Goal: Information Seeking & Learning: Learn about a topic

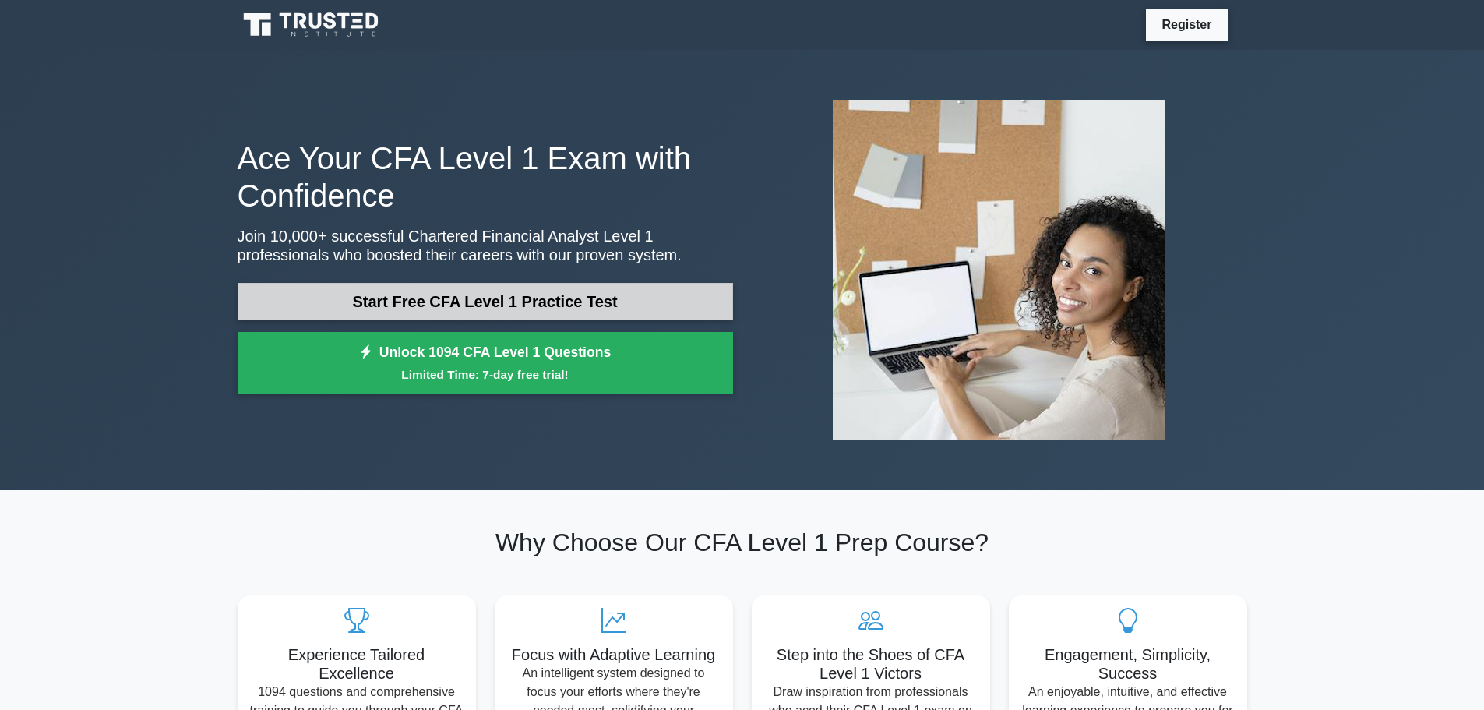
click at [540, 305] on link "Start Free CFA Level 1 Practice Test" at bounding box center [486, 301] width 496 height 37
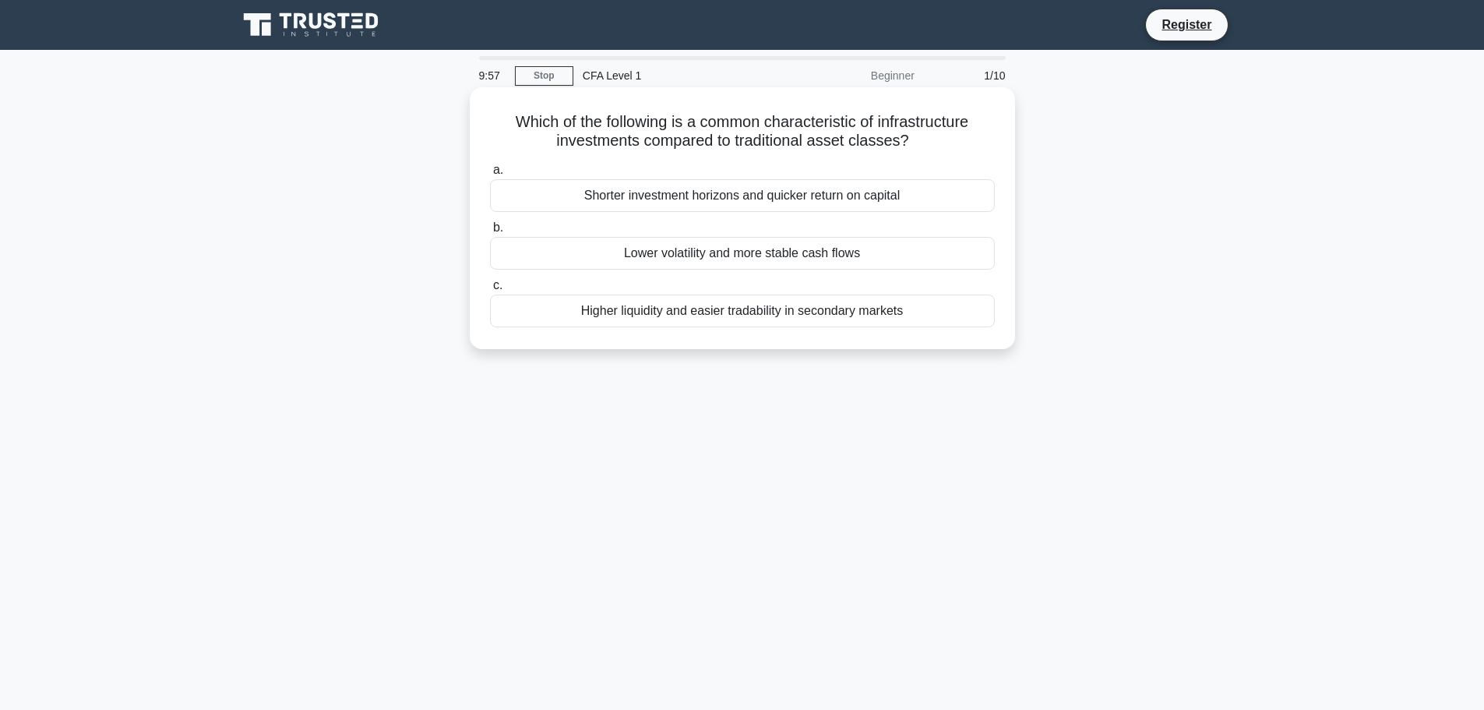
click at [656, 137] on h5 "Which of the following is a common characteristic of infrastructure investments…" at bounding box center [743, 131] width 508 height 39
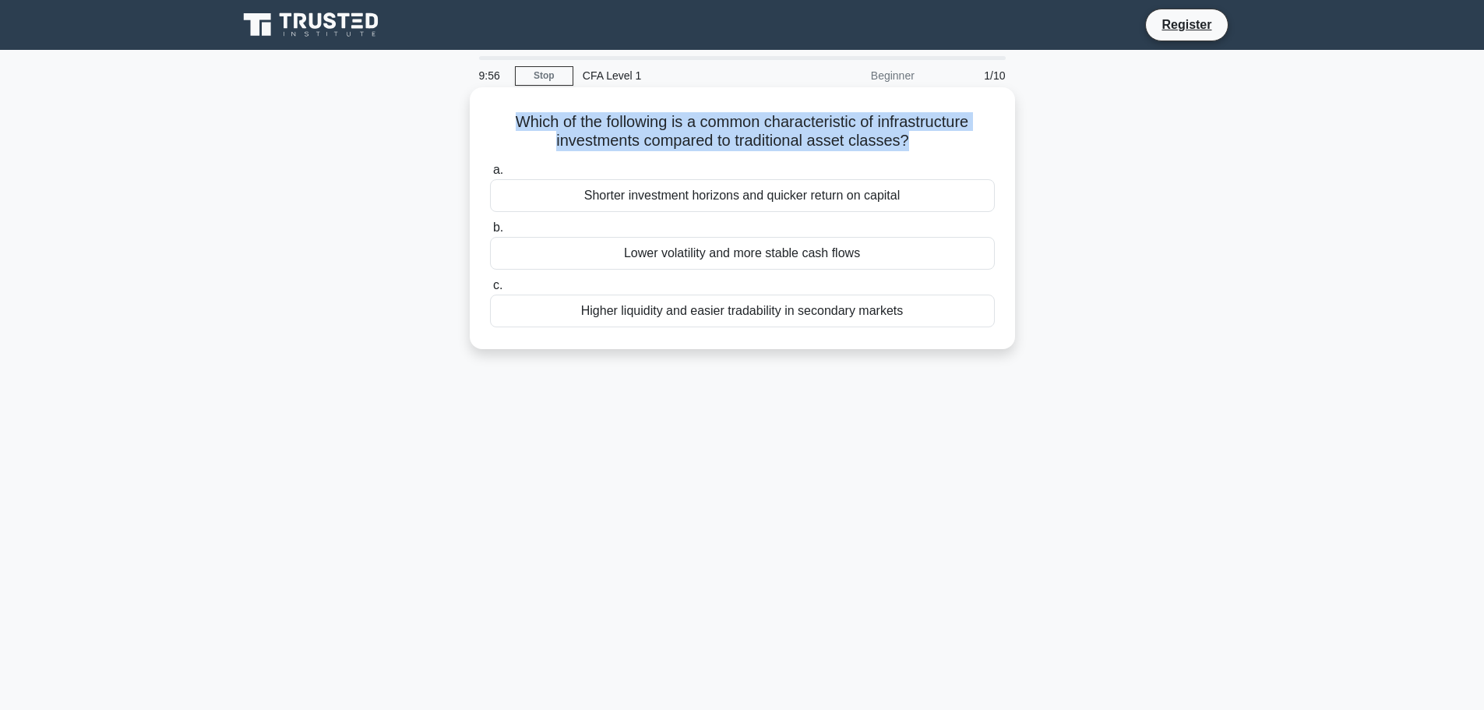
click at [656, 137] on h5 "Which of the following is a common characteristic of infrastructure investments…" at bounding box center [743, 131] width 508 height 39
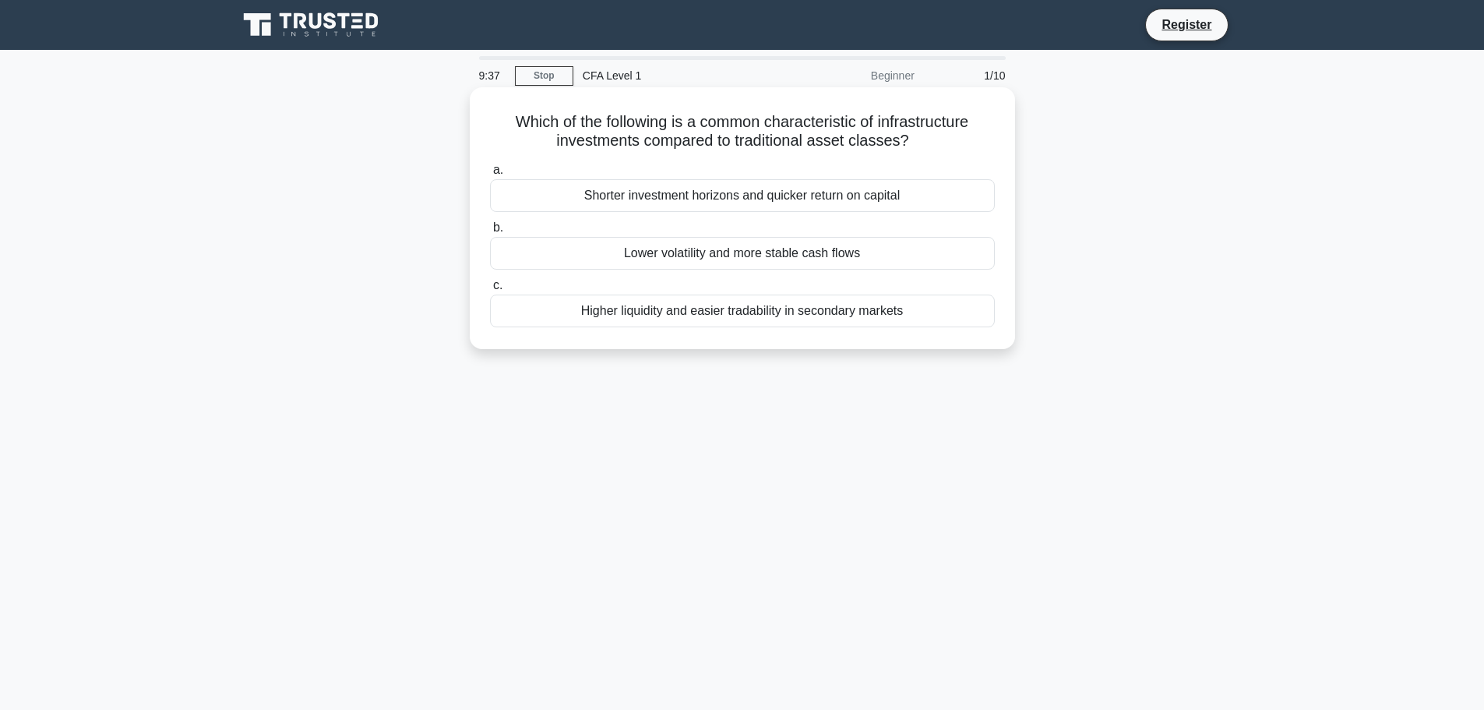
click at [723, 256] on div "Lower volatility and more stable cash flows" at bounding box center [742, 253] width 505 height 33
click at [490, 233] on input "b. Lower volatility and more stable cash flows" at bounding box center [490, 228] width 0 height 10
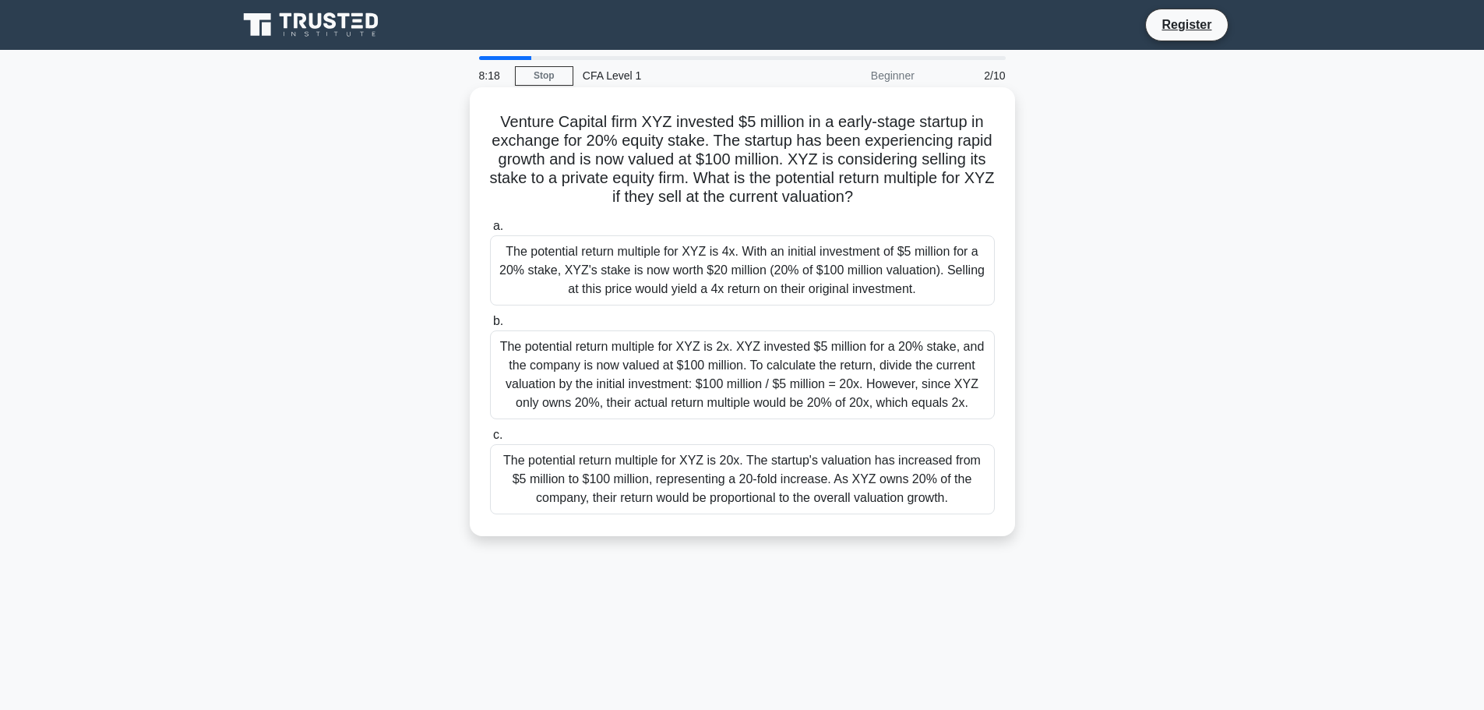
click at [935, 254] on div "The potential return multiple for XYZ is 4x. With an initial investment of $5 m…" at bounding box center [742, 270] width 505 height 70
click at [490, 231] on input "a. The potential return multiple for XYZ is 4x. With an initial investment of $…" at bounding box center [490, 226] width 0 height 10
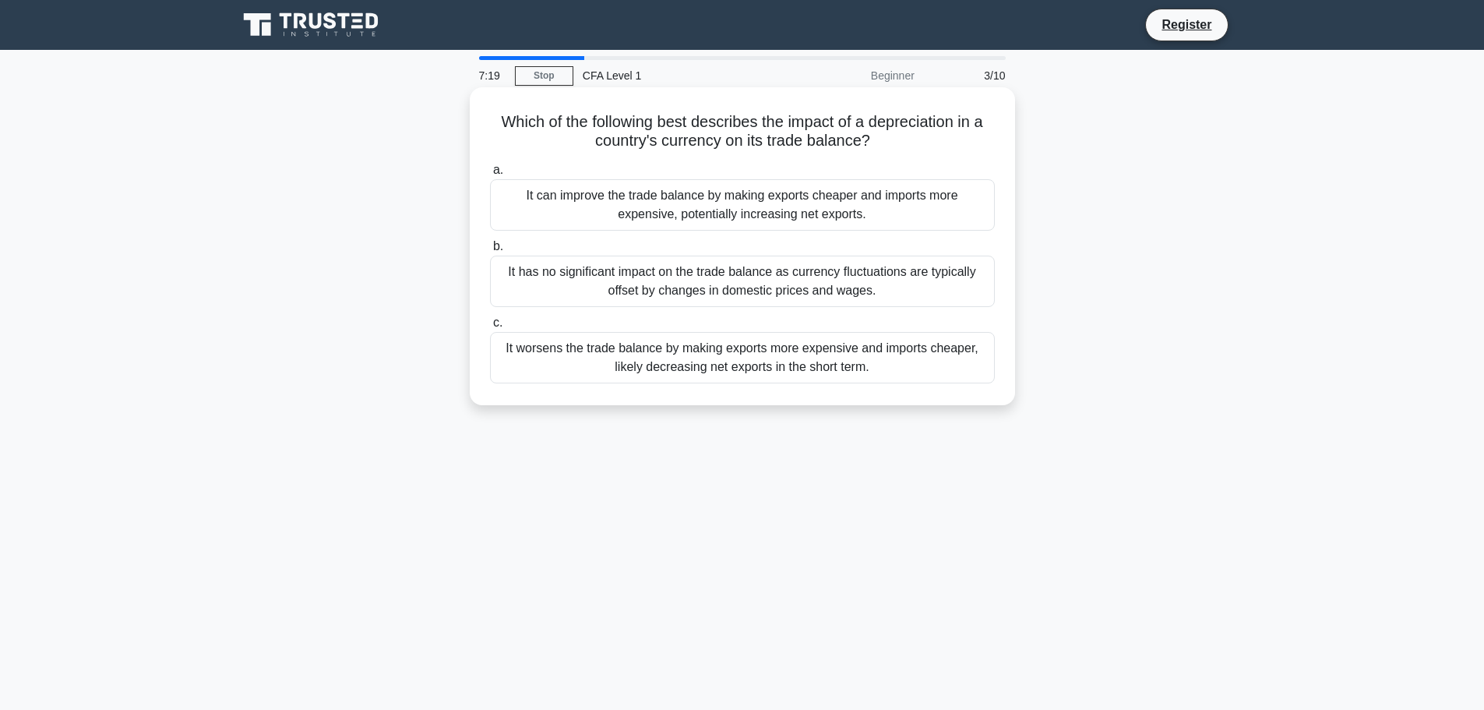
click at [809, 194] on div "It can improve the trade balance by making exports cheaper and imports more exp…" at bounding box center [742, 204] width 505 height 51
click at [490, 175] on input "a. It can improve the trade balance by making exports cheaper and imports more …" at bounding box center [490, 170] width 0 height 10
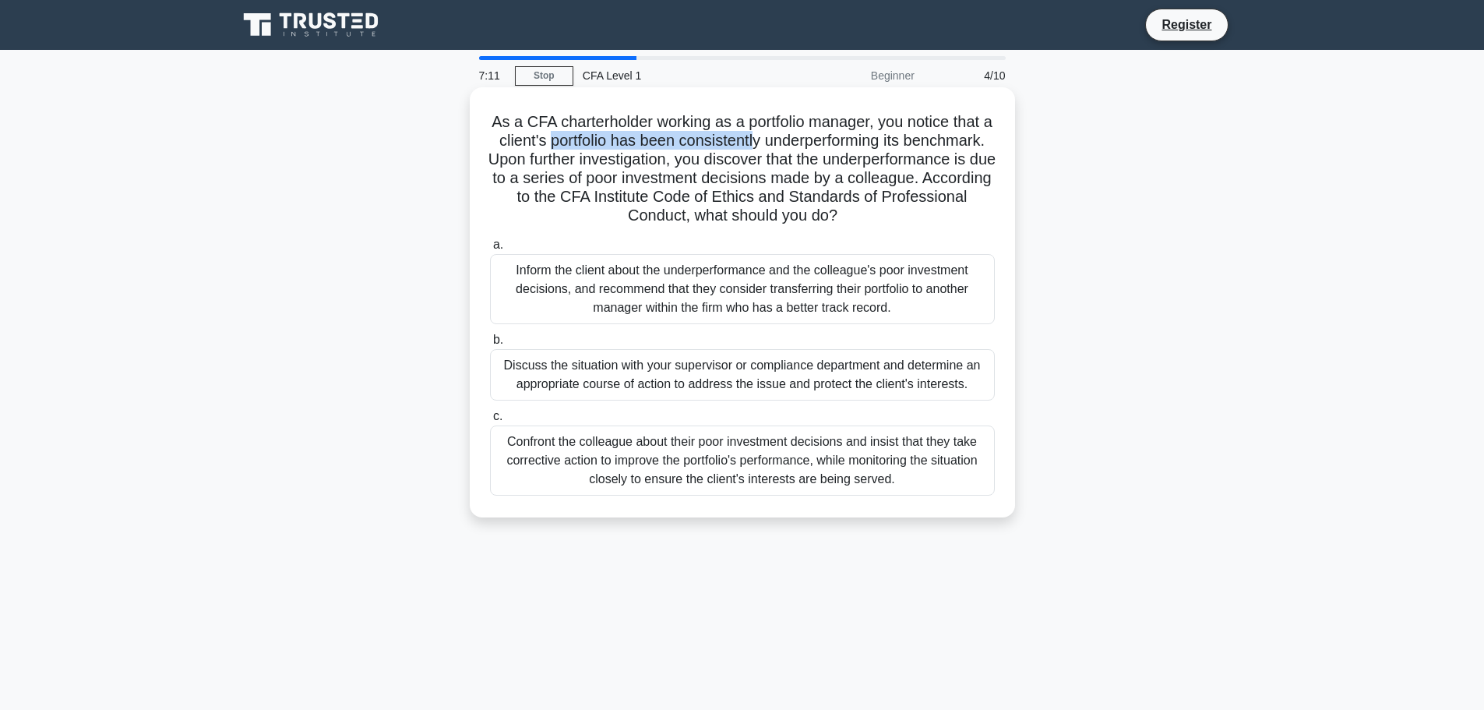
drag, startPoint x: 592, startPoint y: 143, endPoint x: 804, endPoint y: 132, distance: 212.2
click at [804, 132] on h5 "As a CFA charterholder working as a portfolio manager, you notice that a client…" at bounding box center [743, 169] width 508 height 114
click at [804, 130] on h5 "As a CFA charterholder working as a portfolio manager, you notice that a client…" at bounding box center [743, 169] width 508 height 114
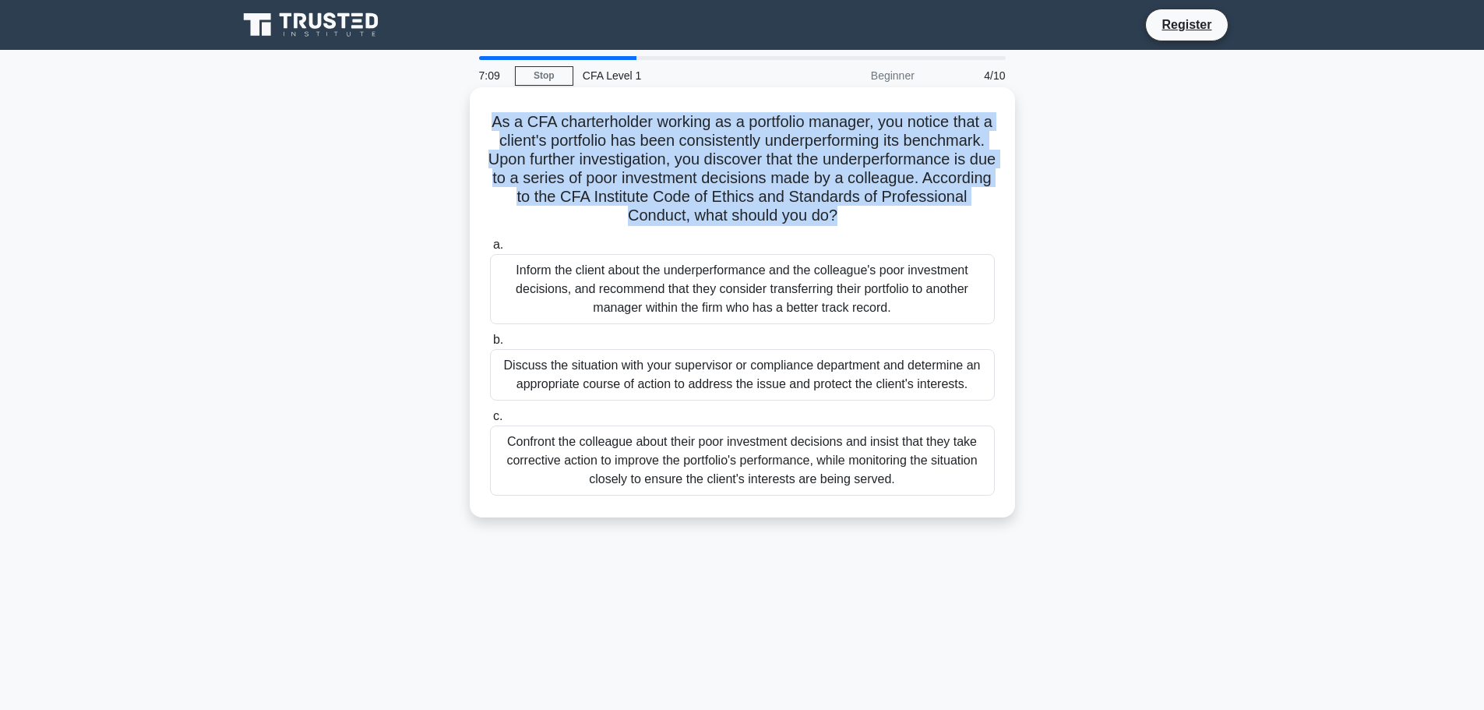
click at [804, 130] on h5 "As a CFA charterholder working as a portfolio manager, you notice that a client…" at bounding box center [743, 169] width 508 height 114
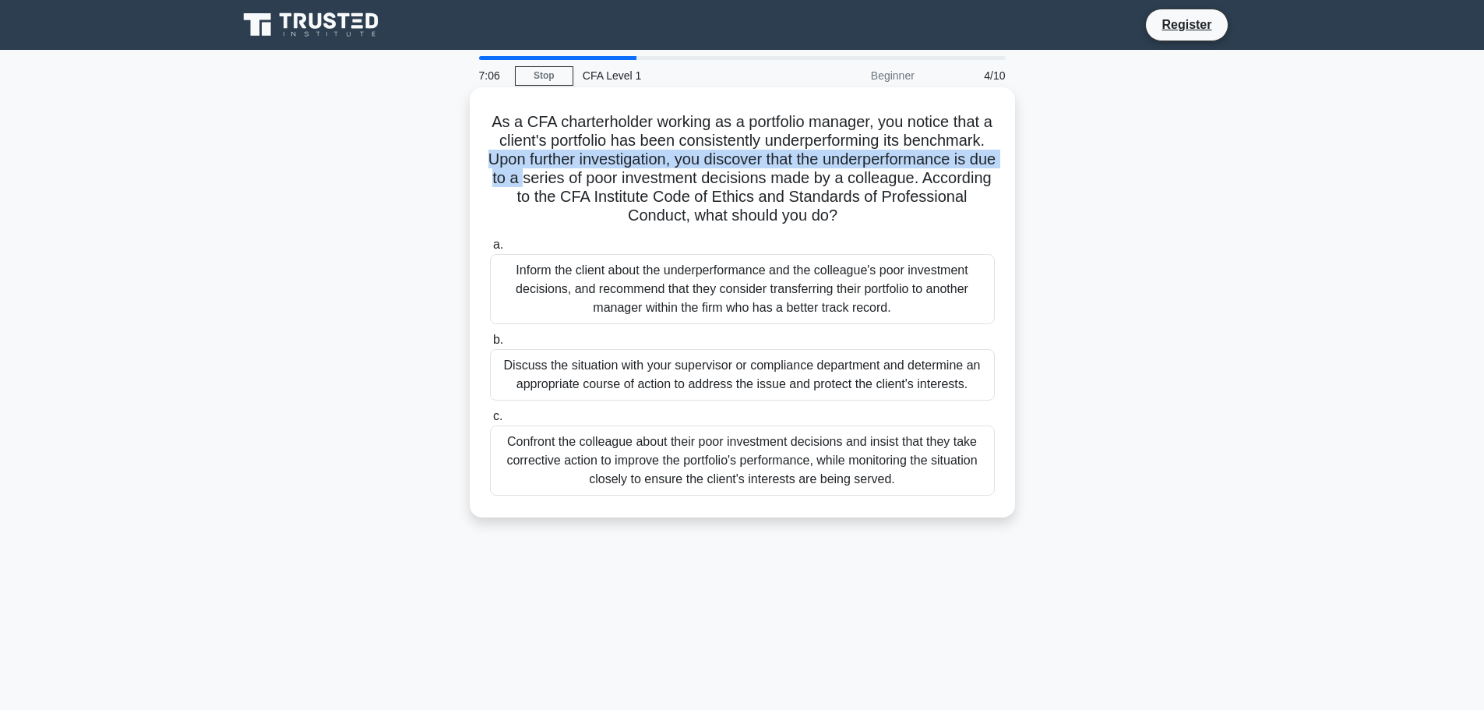
drag, startPoint x: 616, startPoint y: 162, endPoint x: 712, endPoint y: 178, distance: 97.2
click at [712, 178] on h5 "As a CFA charterholder working as a portfolio manager, you notice that a client…" at bounding box center [743, 169] width 508 height 114
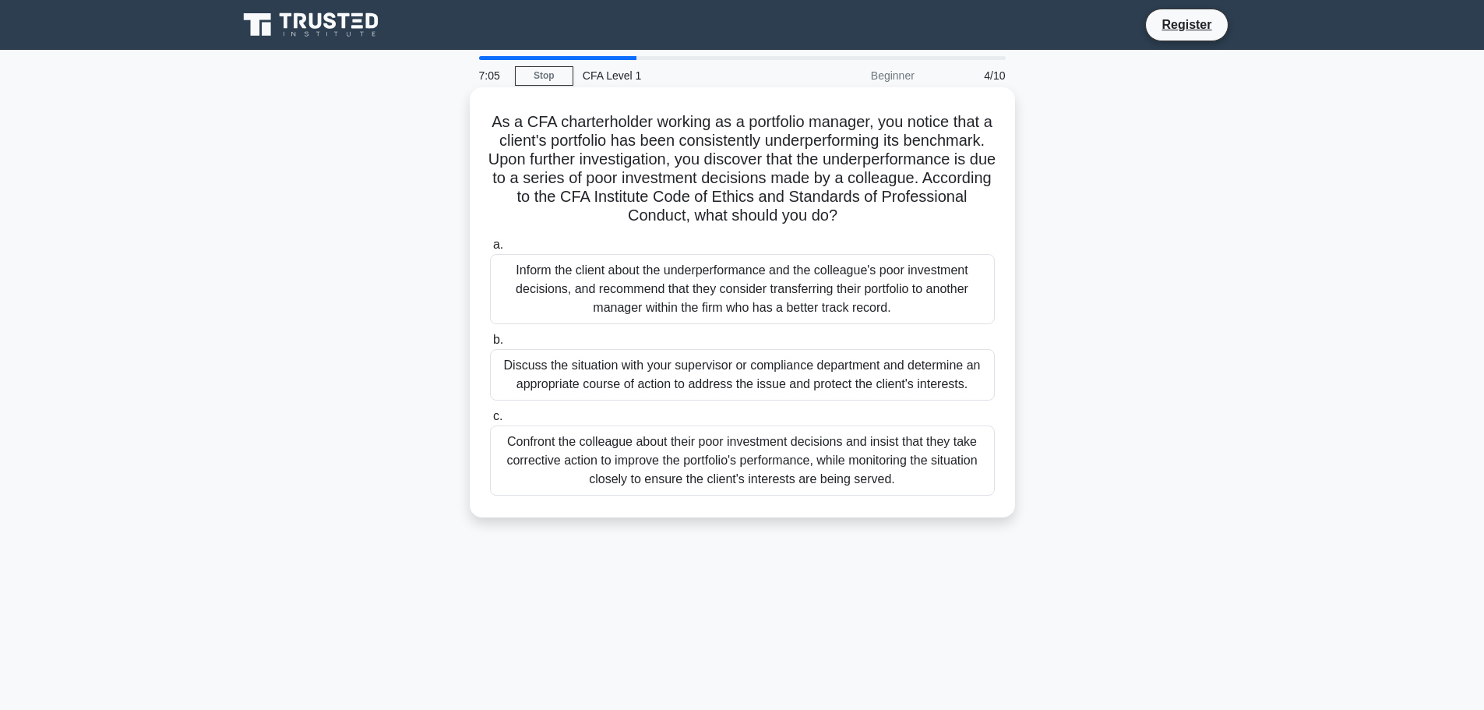
click at [727, 178] on h5 "As a CFA charterholder working as a portfolio manager, you notice that a client…" at bounding box center [743, 169] width 508 height 114
click at [708, 368] on div "Discuss the situation with your supervisor or compliance department and determi…" at bounding box center [742, 374] width 505 height 51
click at [490, 345] on input "b. Discuss the situation with your supervisor or compliance department and dete…" at bounding box center [490, 340] width 0 height 10
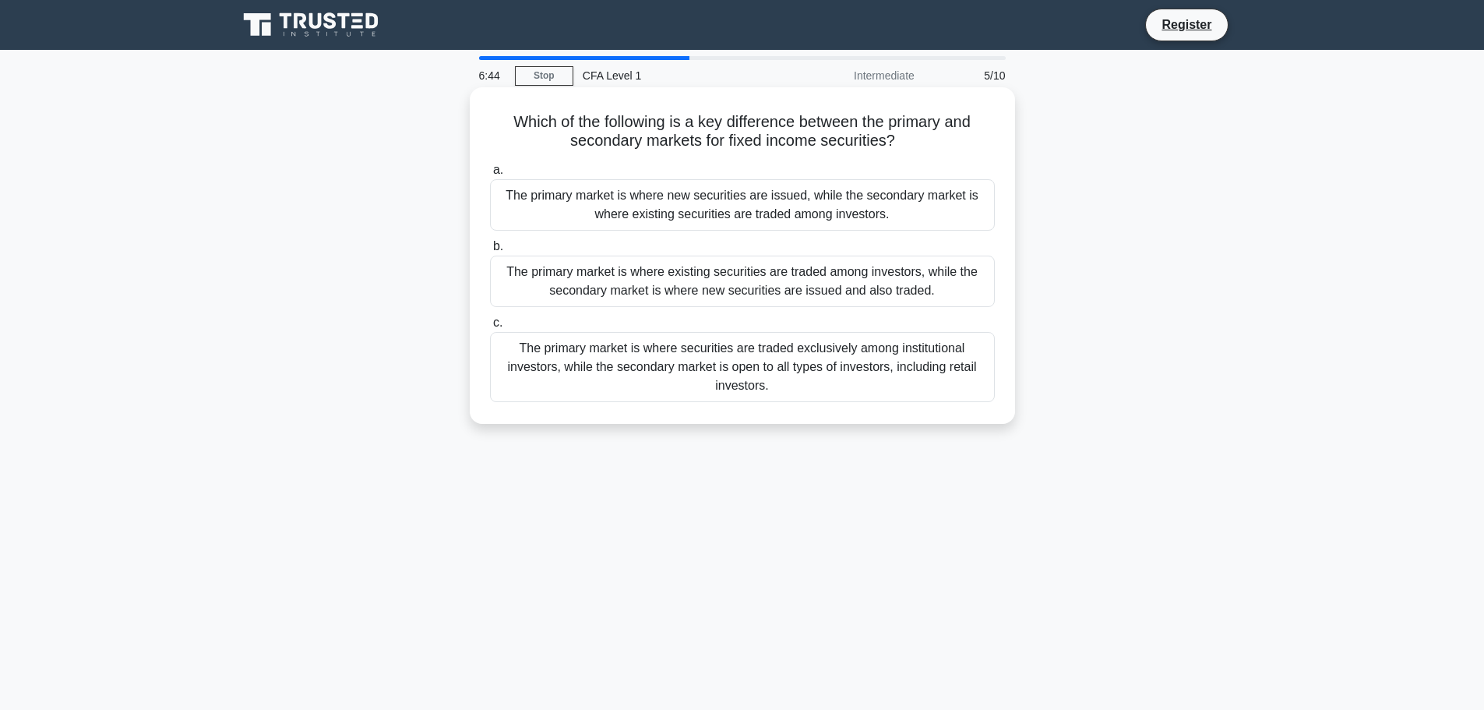
click at [665, 131] on h5 "Which of the following is a key difference between the primary and secondary ma…" at bounding box center [743, 131] width 508 height 39
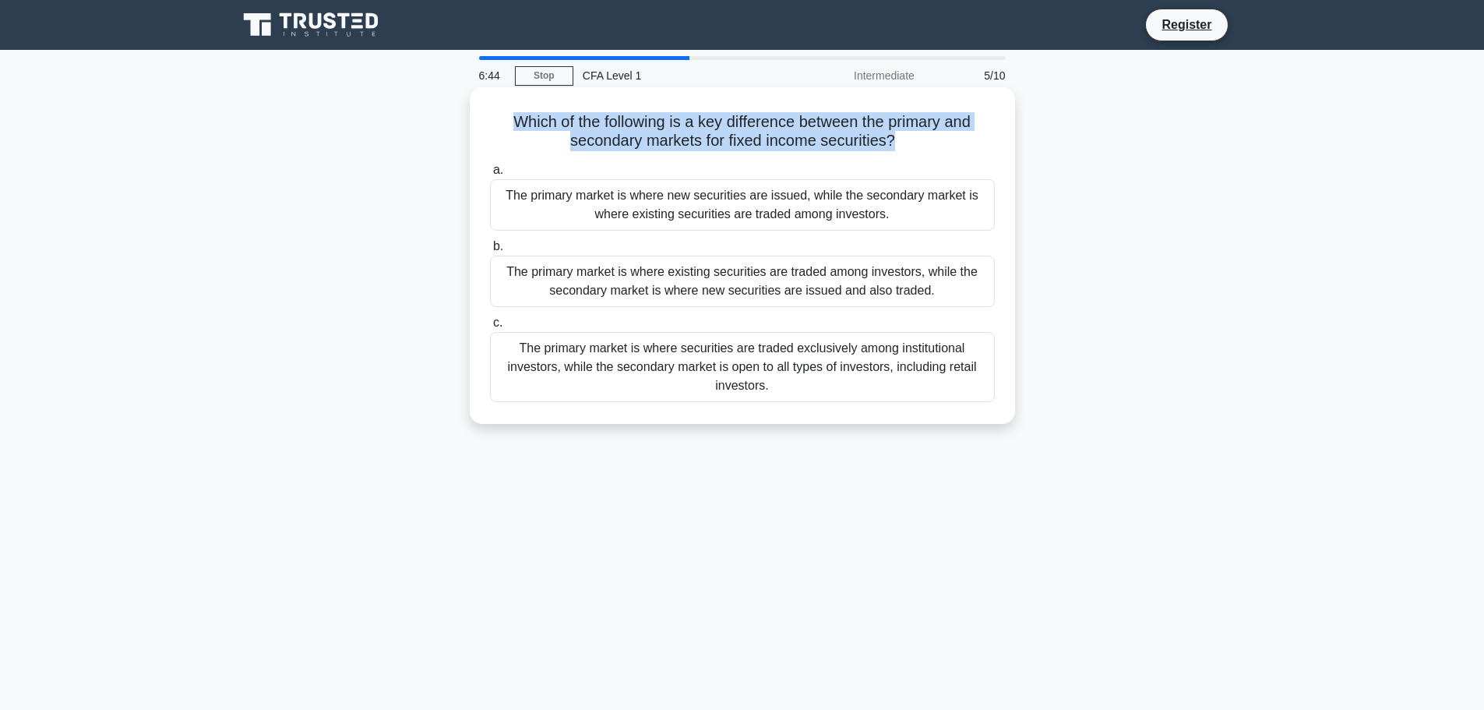
click at [665, 131] on h5 "Which of the following is a key difference between the primary and secondary ma…" at bounding box center [743, 131] width 508 height 39
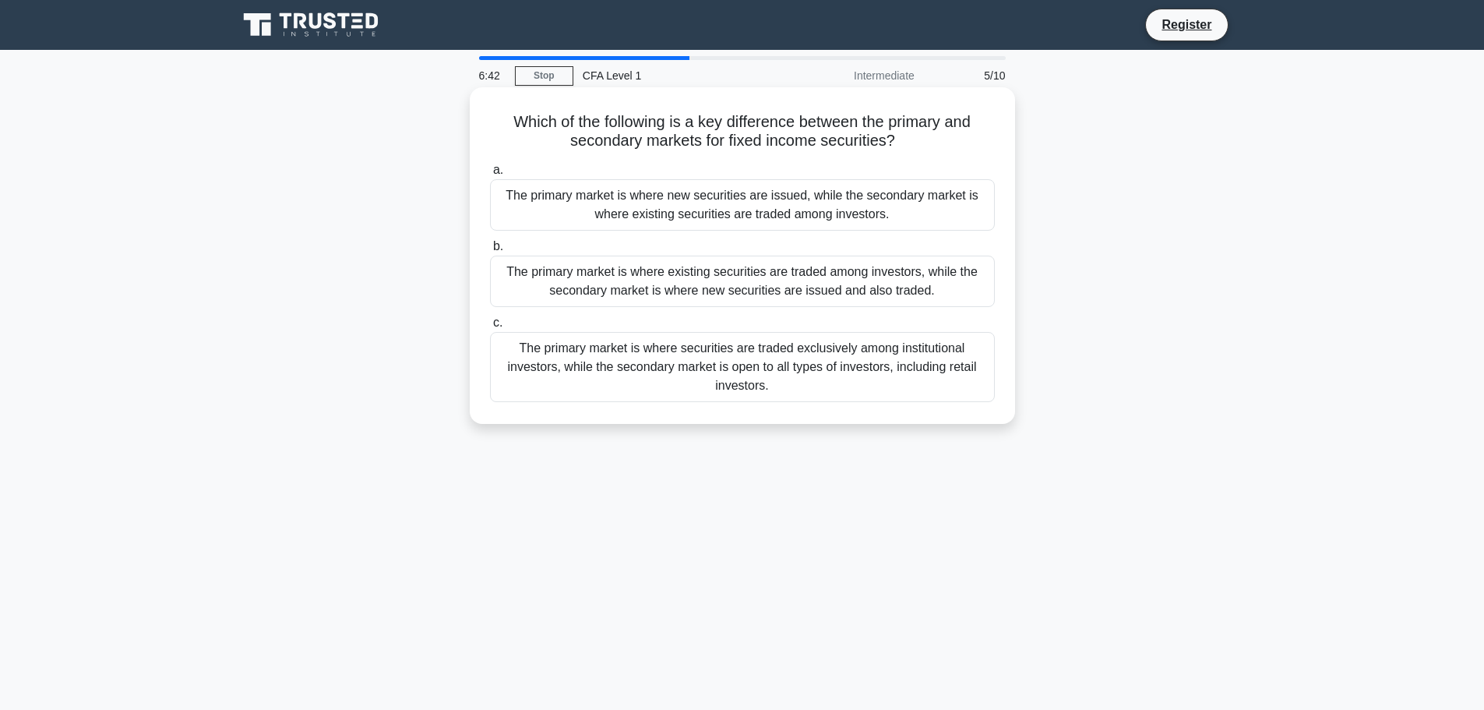
click at [665, 131] on h5 "Which of the following is a key difference between the primary and secondary ma…" at bounding box center [743, 131] width 508 height 39
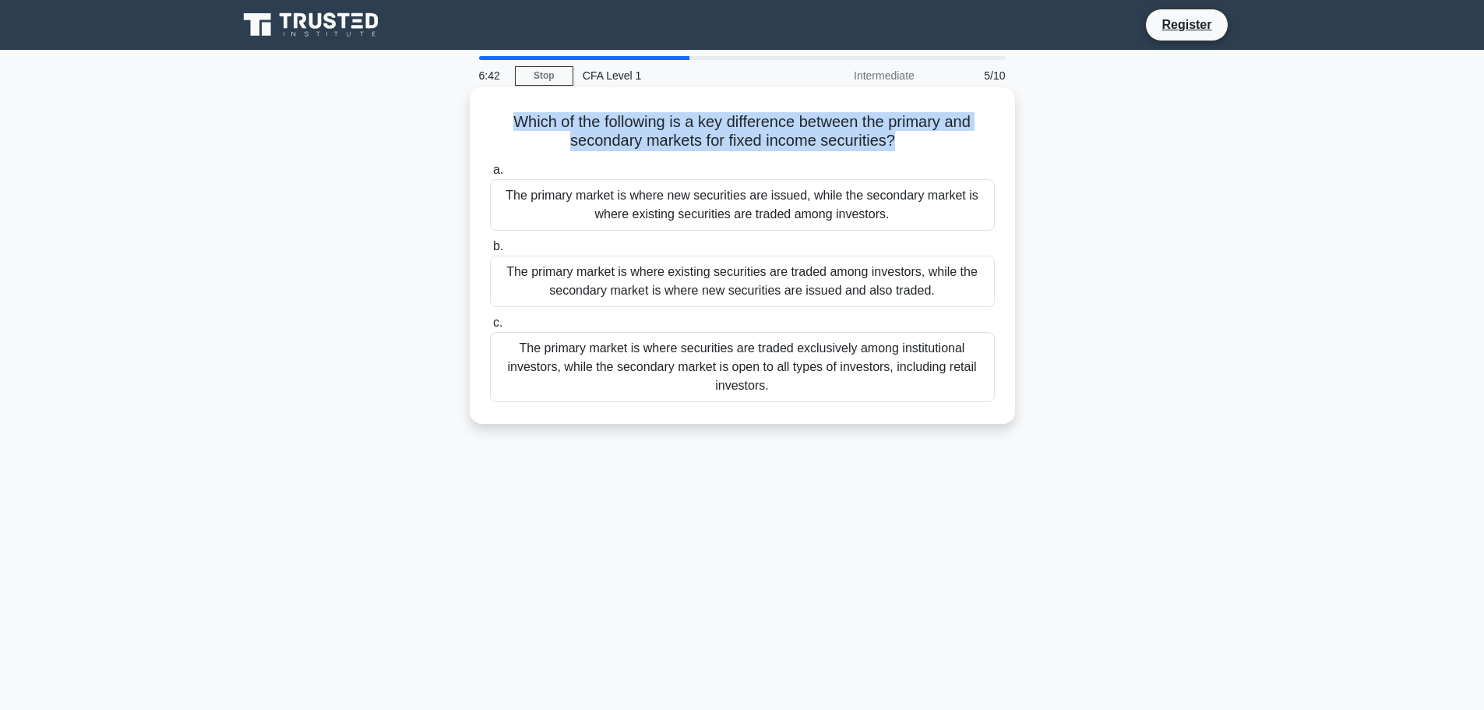
click at [665, 131] on h5 "Which of the following is a key difference between the primary and secondary ma…" at bounding box center [743, 131] width 508 height 39
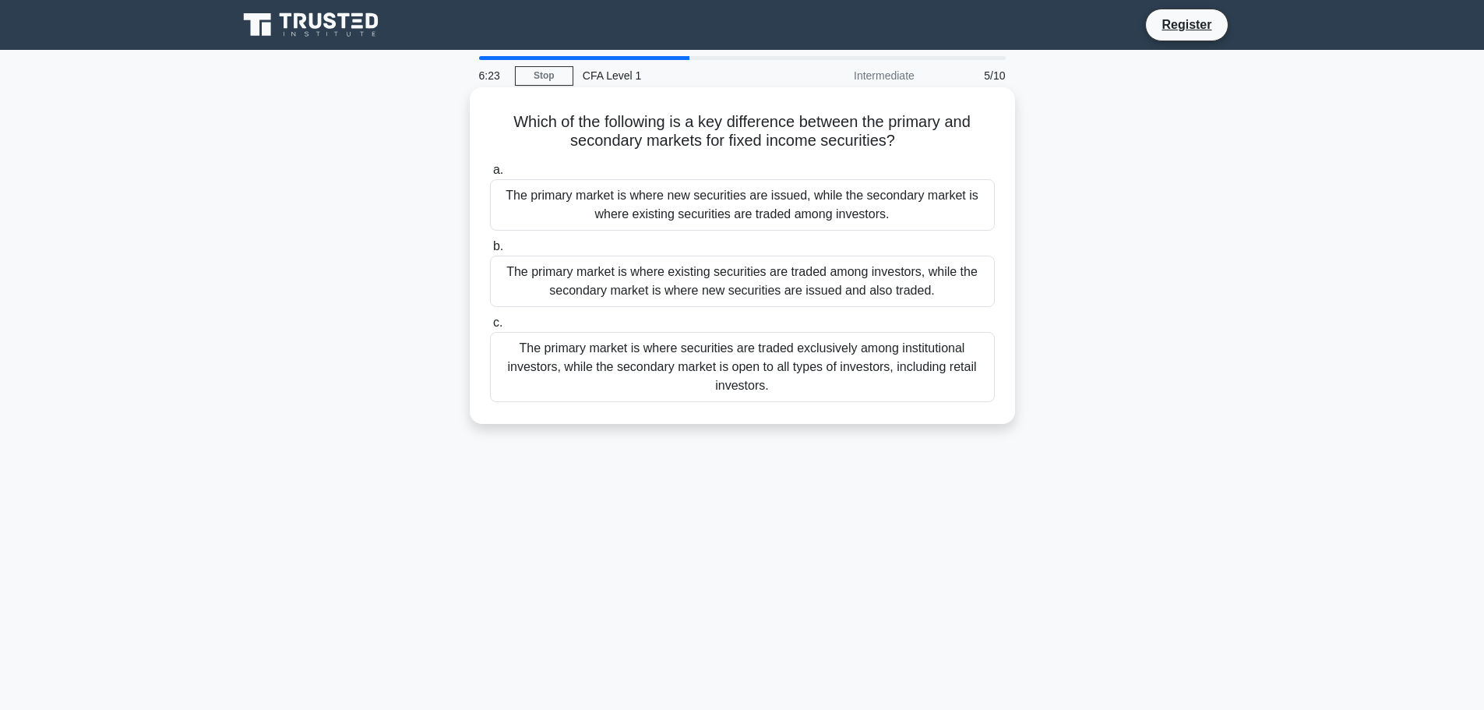
click at [750, 200] on div "The primary market is where new securities are issued, while the secondary mark…" at bounding box center [742, 204] width 505 height 51
click at [490, 175] on input "a. The primary market is where new securities are issued, while the secondary m…" at bounding box center [490, 170] width 0 height 10
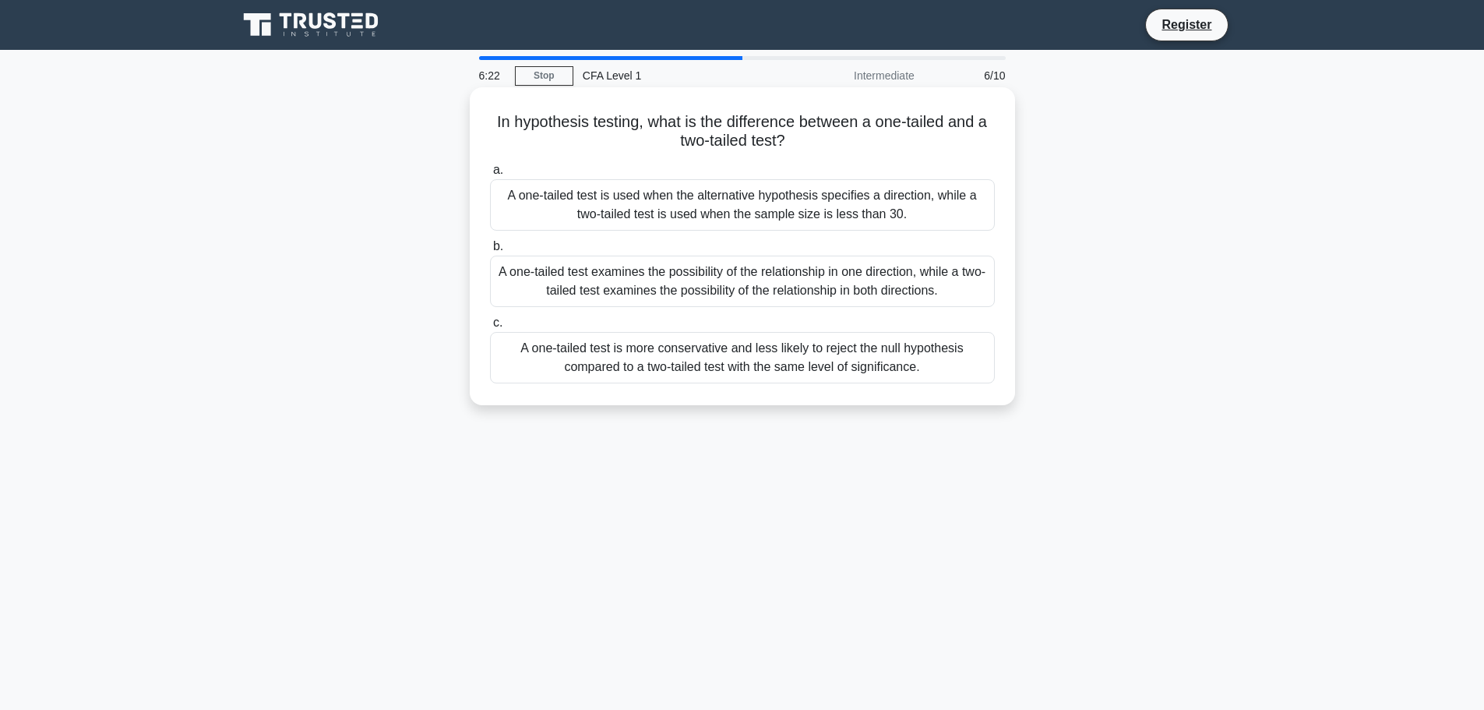
click at [743, 129] on h5 "In hypothesis testing, what is the difference between a one-tailed and a two-ta…" at bounding box center [743, 131] width 508 height 39
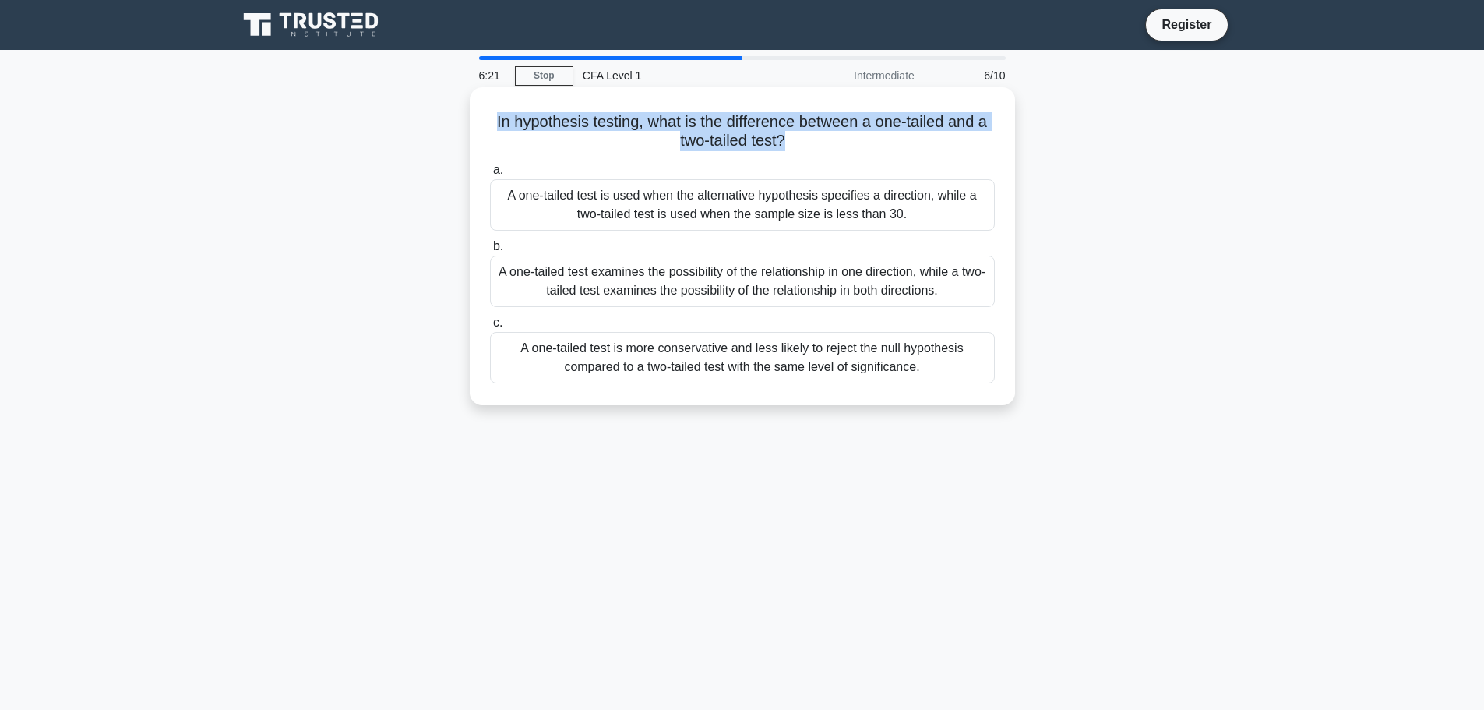
click at [743, 129] on h5 "In hypothesis testing, what is the difference between a one-tailed and a two-ta…" at bounding box center [743, 131] width 508 height 39
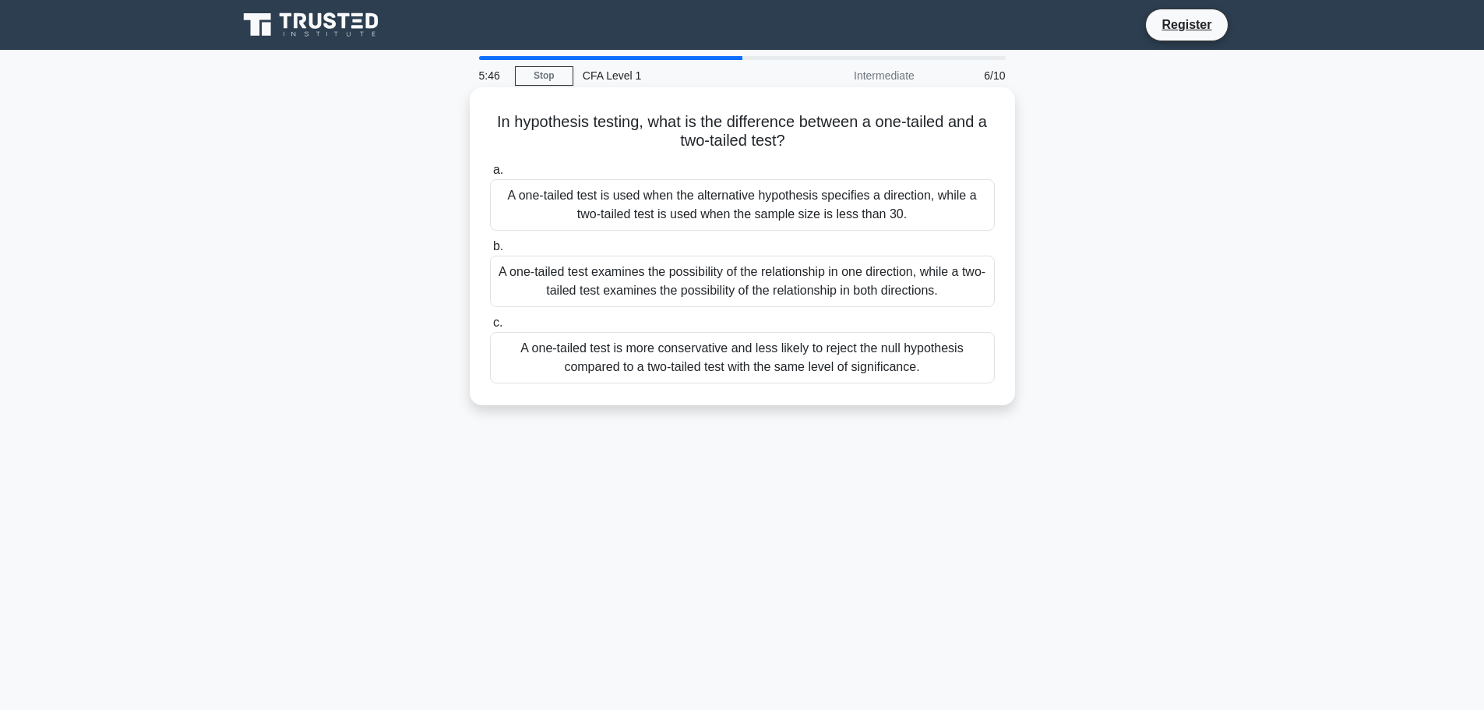
click at [747, 281] on div "A one-tailed test examines the possibility of the relationship in one direction…" at bounding box center [742, 281] width 505 height 51
click at [490, 252] on input "b. A one-tailed test examines the possibility of the relationship in one direct…" at bounding box center [490, 247] width 0 height 10
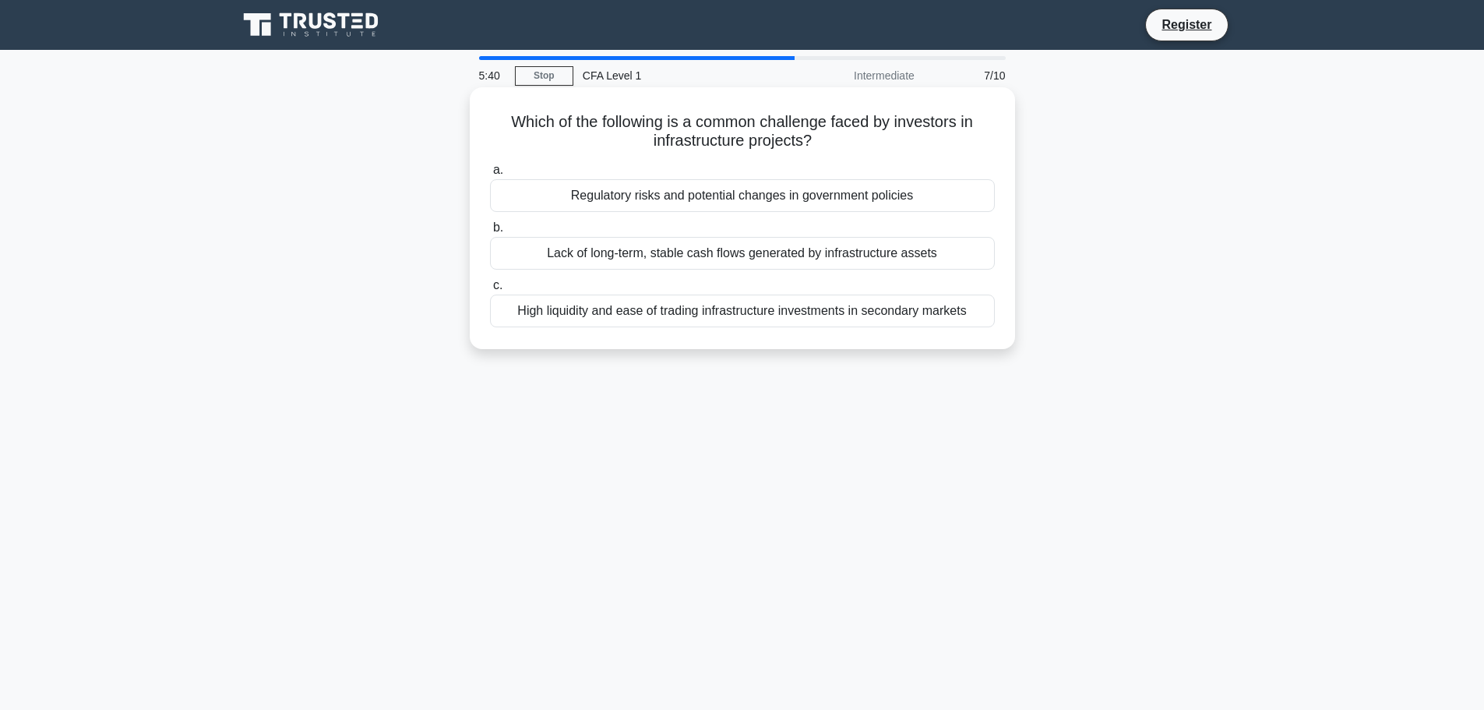
click at [779, 136] on h5 "Which of the following is a common challenge faced by investors in infrastructu…" at bounding box center [743, 131] width 508 height 39
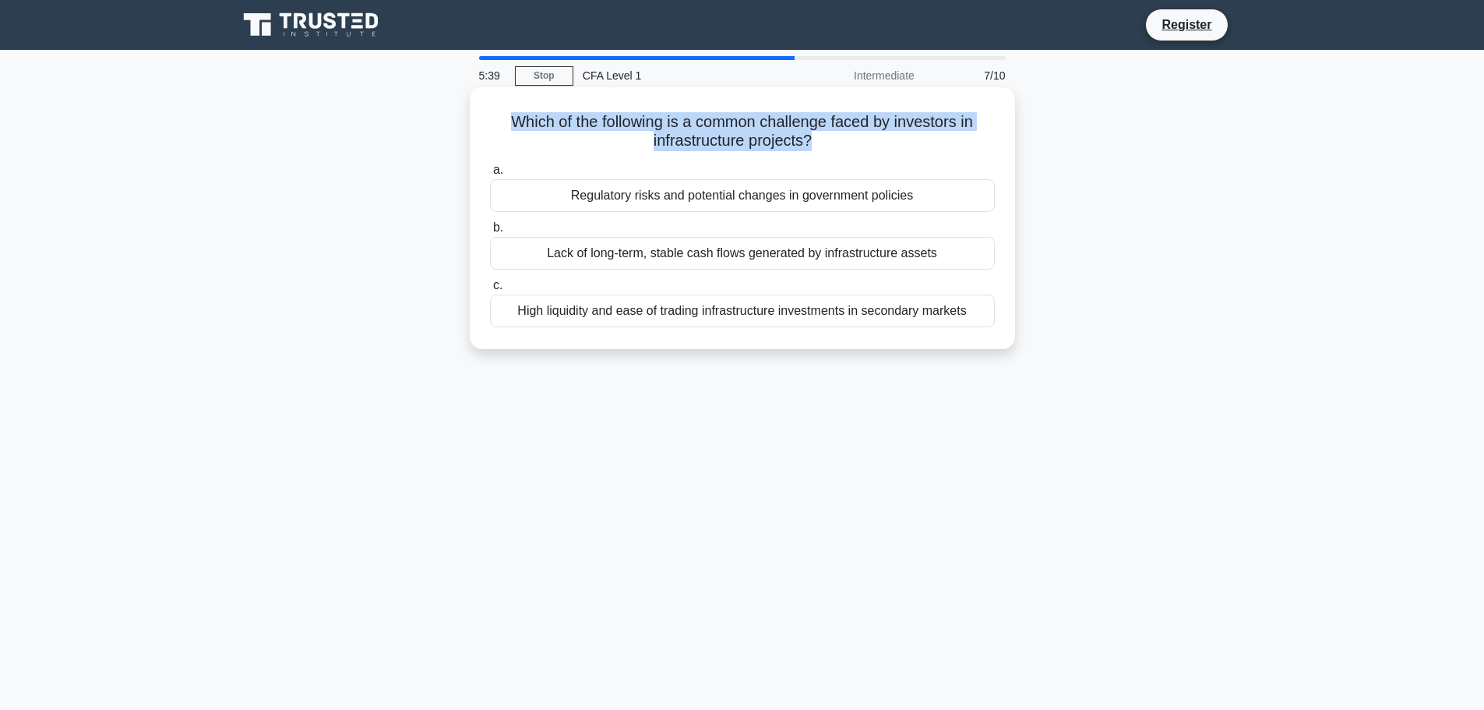
click at [779, 136] on h5 "Which of the following is a common challenge faced by investors in infrastructu…" at bounding box center [743, 131] width 508 height 39
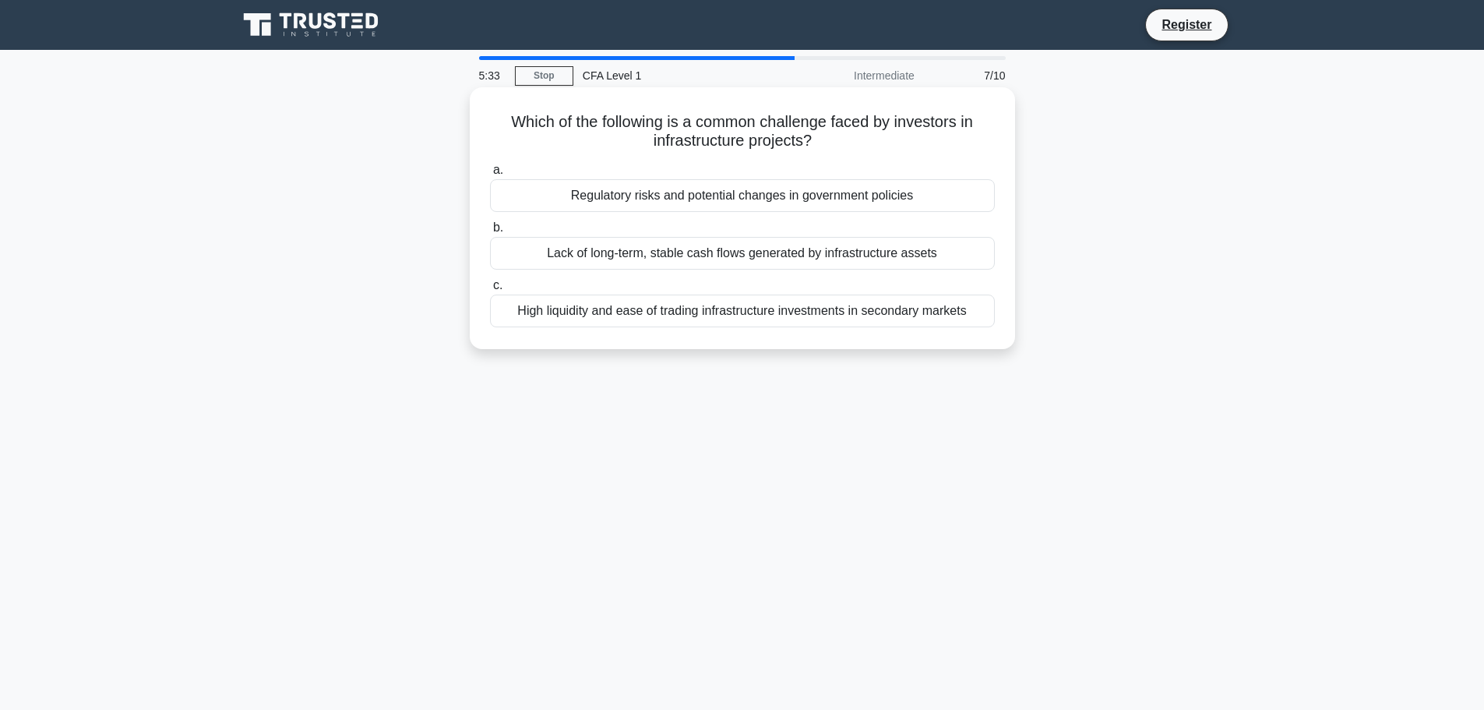
click at [779, 136] on h5 "Which of the following is a common challenge faced by investors in infrastructu…" at bounding box center [743, 131] width 508 height 39
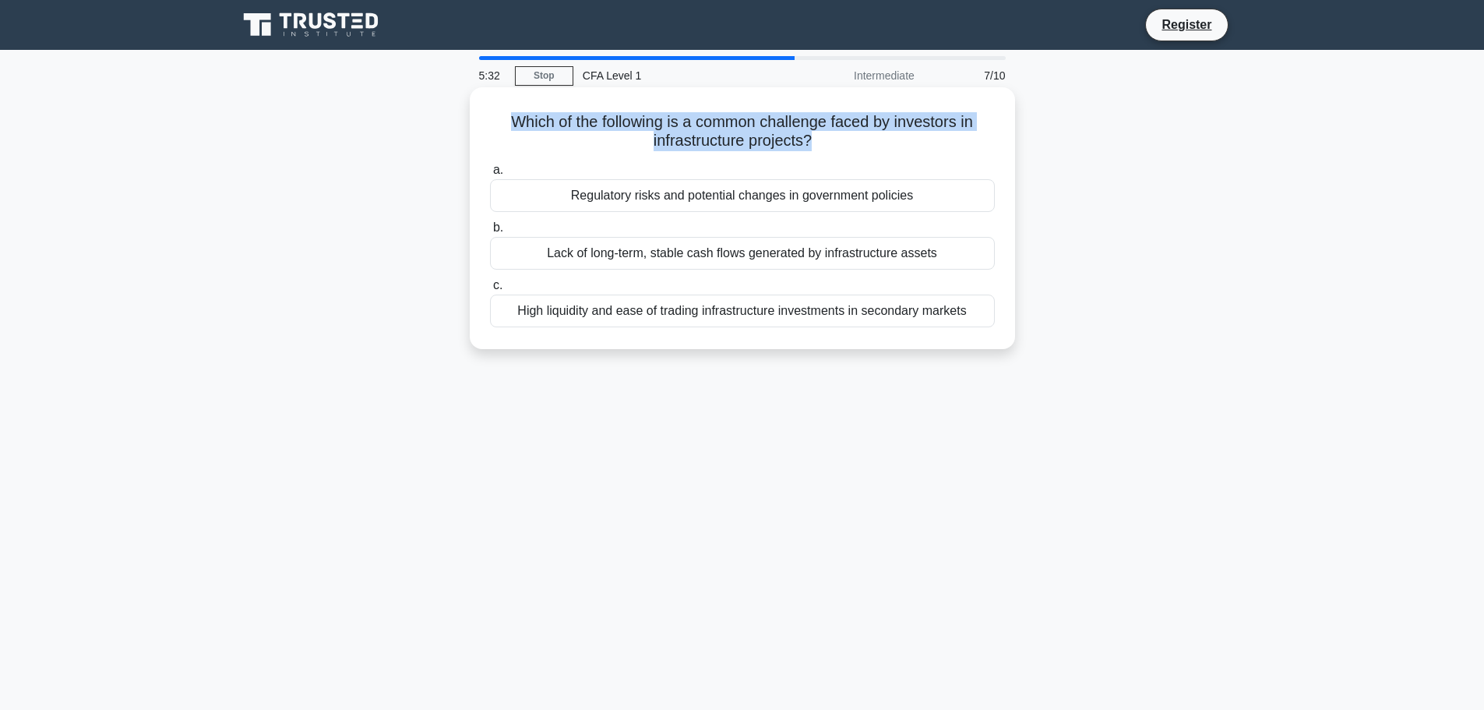
click at [779, 136] on h5 "Which of the following is a common challenge faced by investors in infrastructu…" at bounding box center [743, 131] width 508 height 39
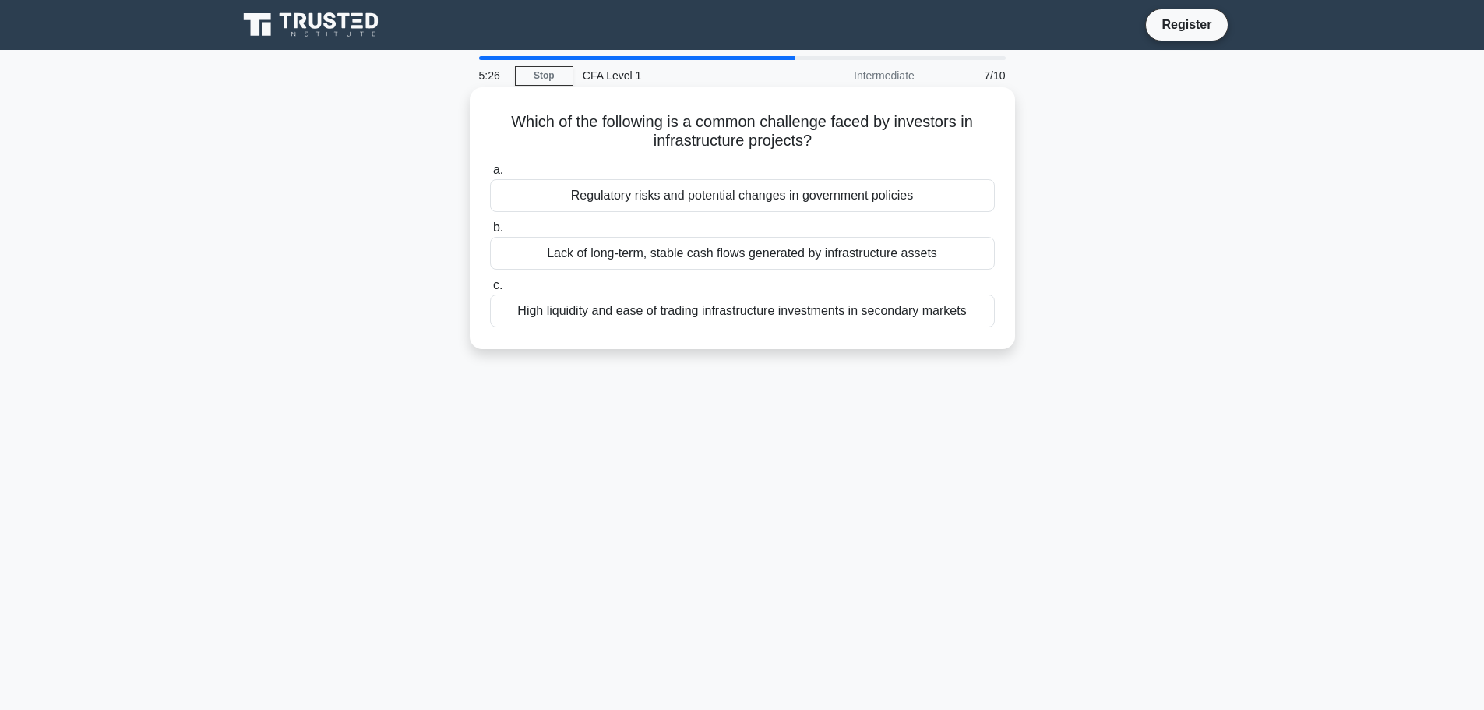
click at [779, 136] on h5 "Which of the following is a common challenge faced by investors in infrastructu…" at bounding box center [743, 131] width 508 height 39
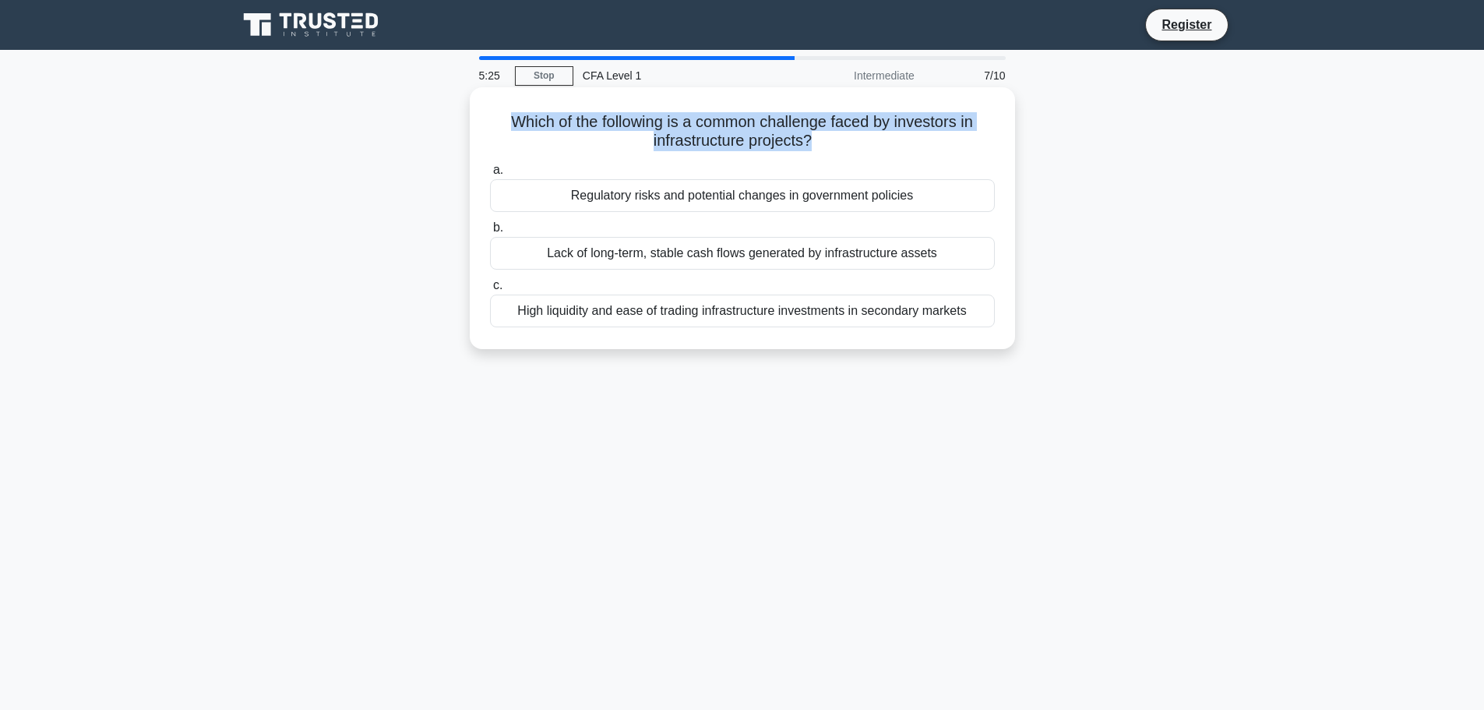
click at [779, 136] on h5 "Which of the following is a common challenge faced by investors in infrastructu…" at bounding box center [743, 131] width 508 height 39
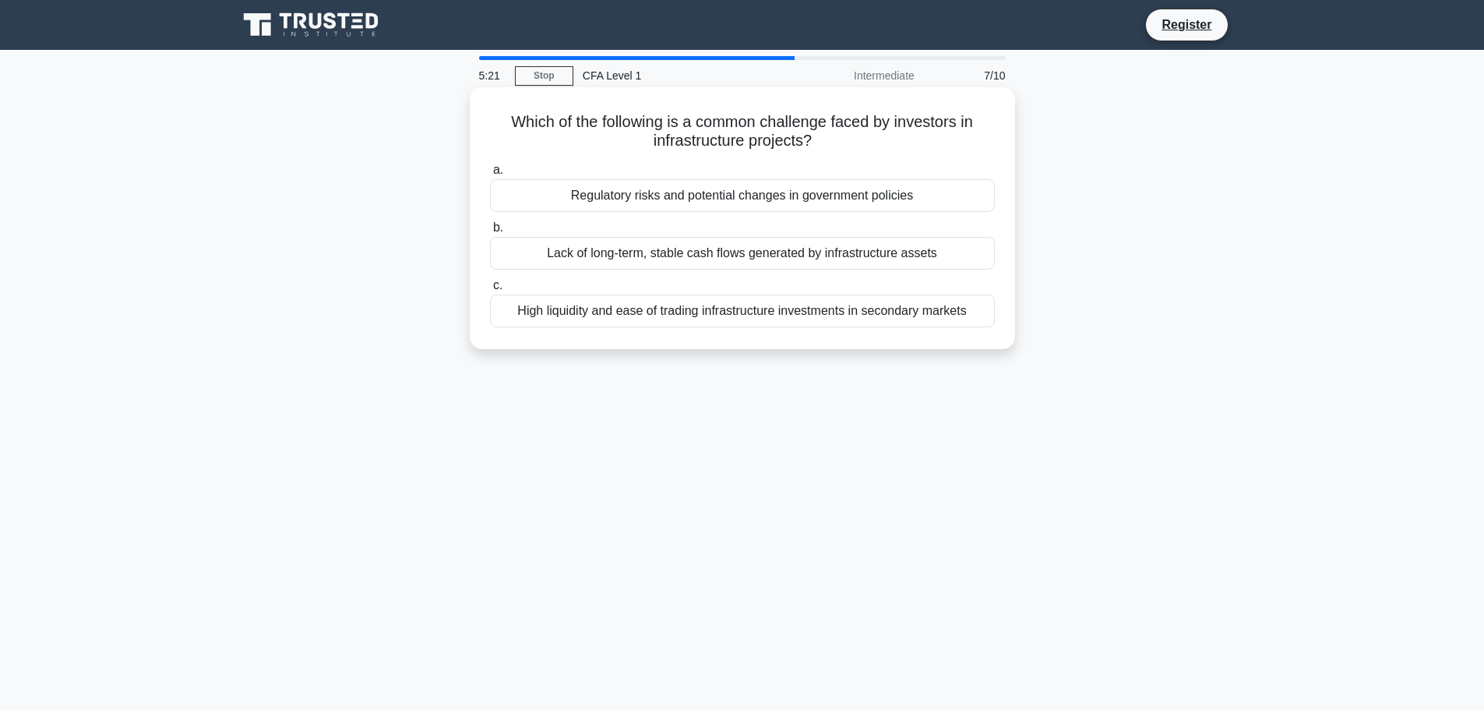
click at [779, 136] on h5 "Which of the following is a common challenge faced by investors in infrastructu…" at bounding box center [743, 131] width 508 height 39
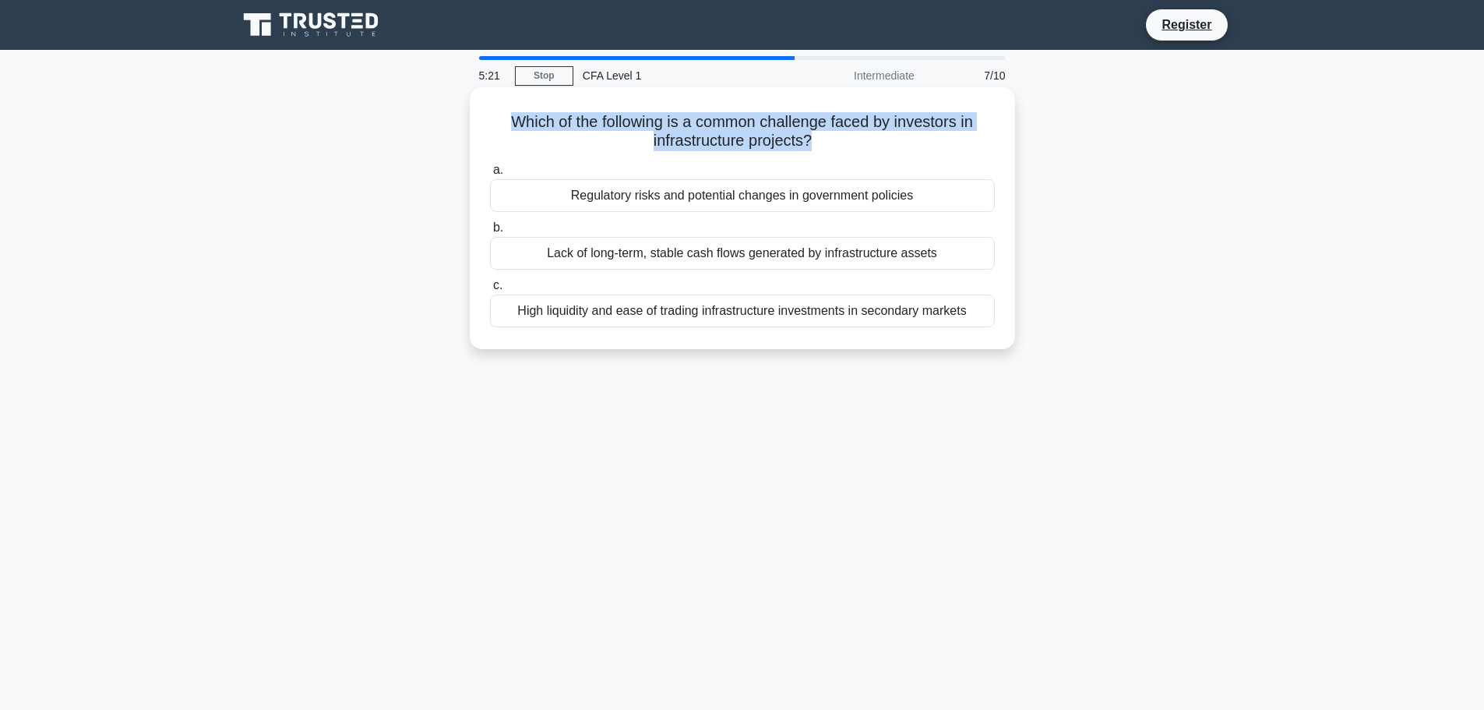
click at [779, 136] on h5 "Which of the following is a common challenge faced by investors in infrastructu…" at bounding box center [743, 131] width 508 height 39
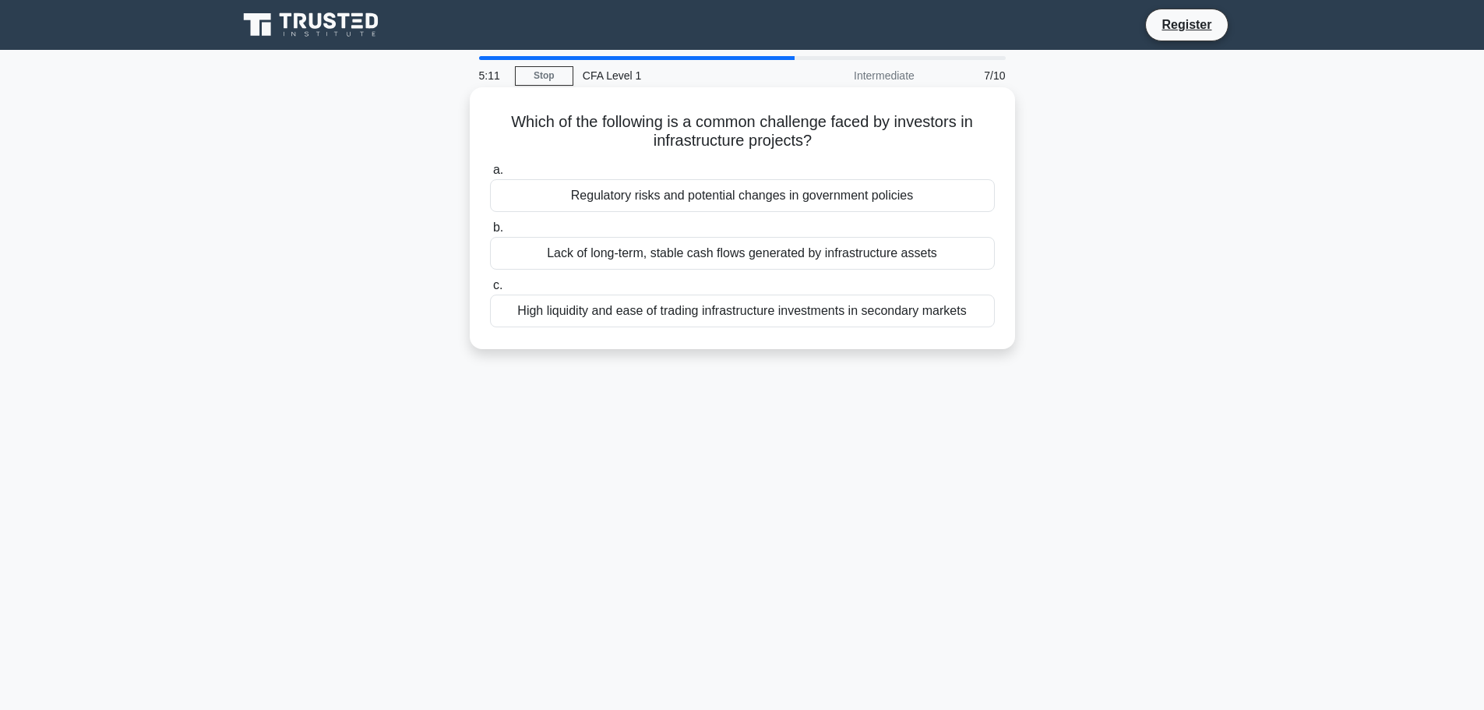
click at [779, 136] on h5 "Which of the following is a common challenge faced by investors in infrastructu…" at bounding box center [743, 131] width 508 height 39
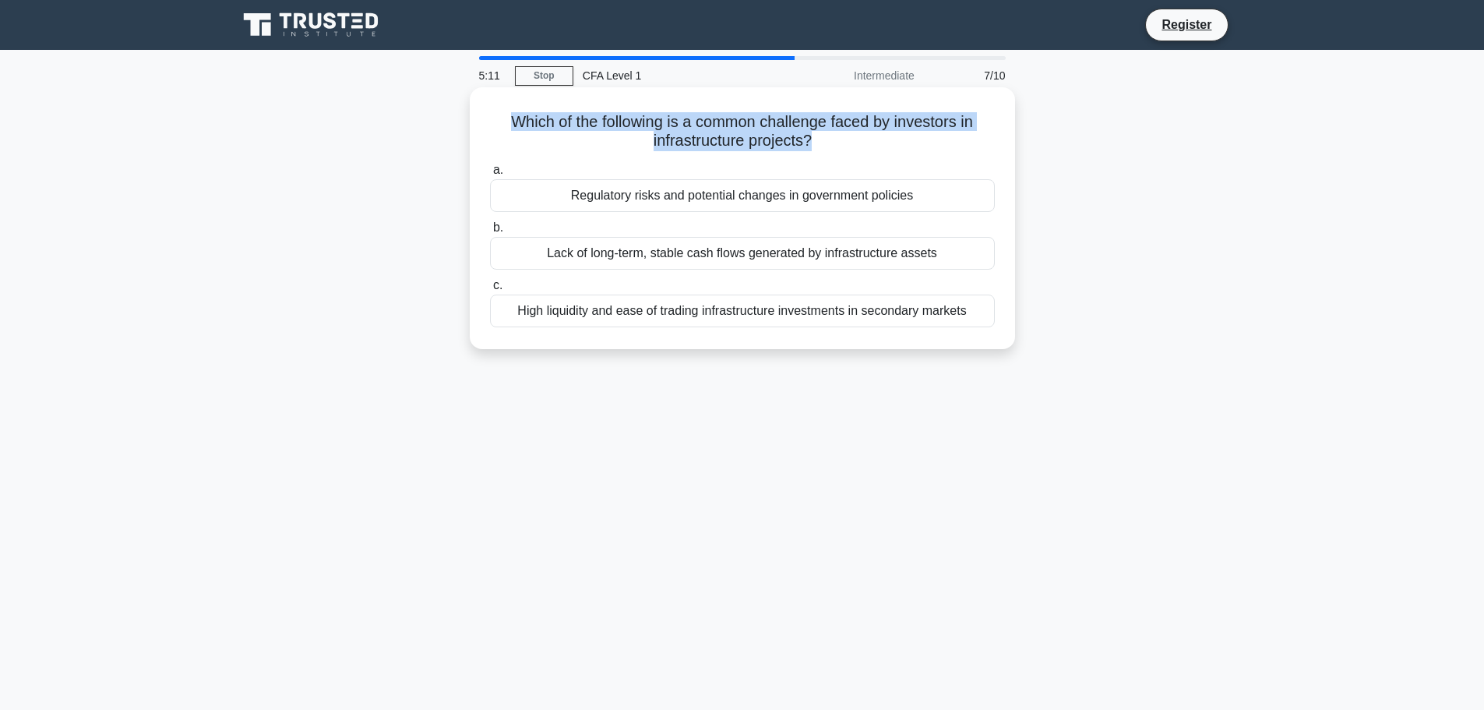
click at [779, 136] on h5 "Which of the following is a common challenge faced by investors in infrastructu…" at bounding box center [743, 131] width 508 height 39
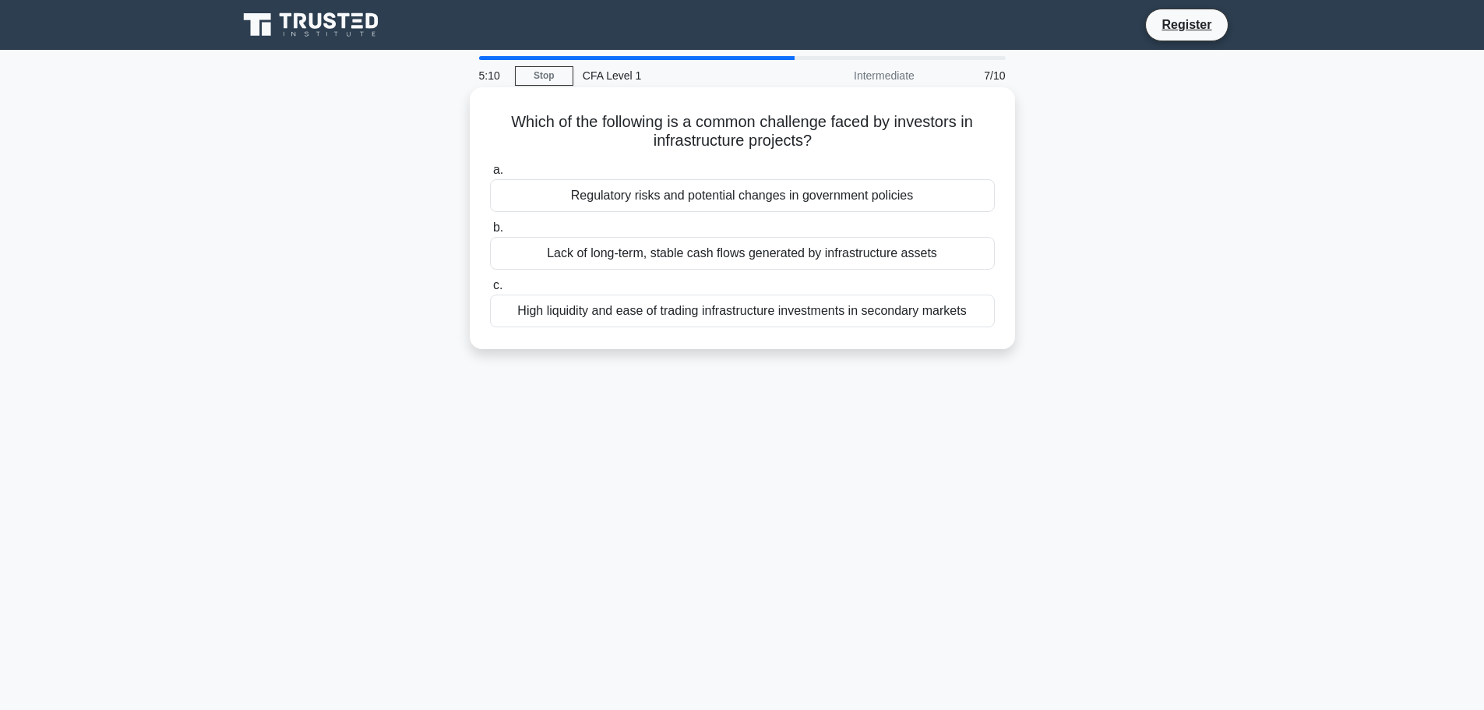
click at [779, 136] on h5 "Which of the following is a common challenge faced by investors in infrastructu…" at bounding box center [743, 131] width 508 height 39
click at [750, 193] on div "Regulatory risks and potential changes in government policies" at bounding box center [742, 195] width 505 height 33
click at [490, 175] on input "a. Regulatory risks and potential changes in government policies" at bounding box center [490, 170] width 0 height 10
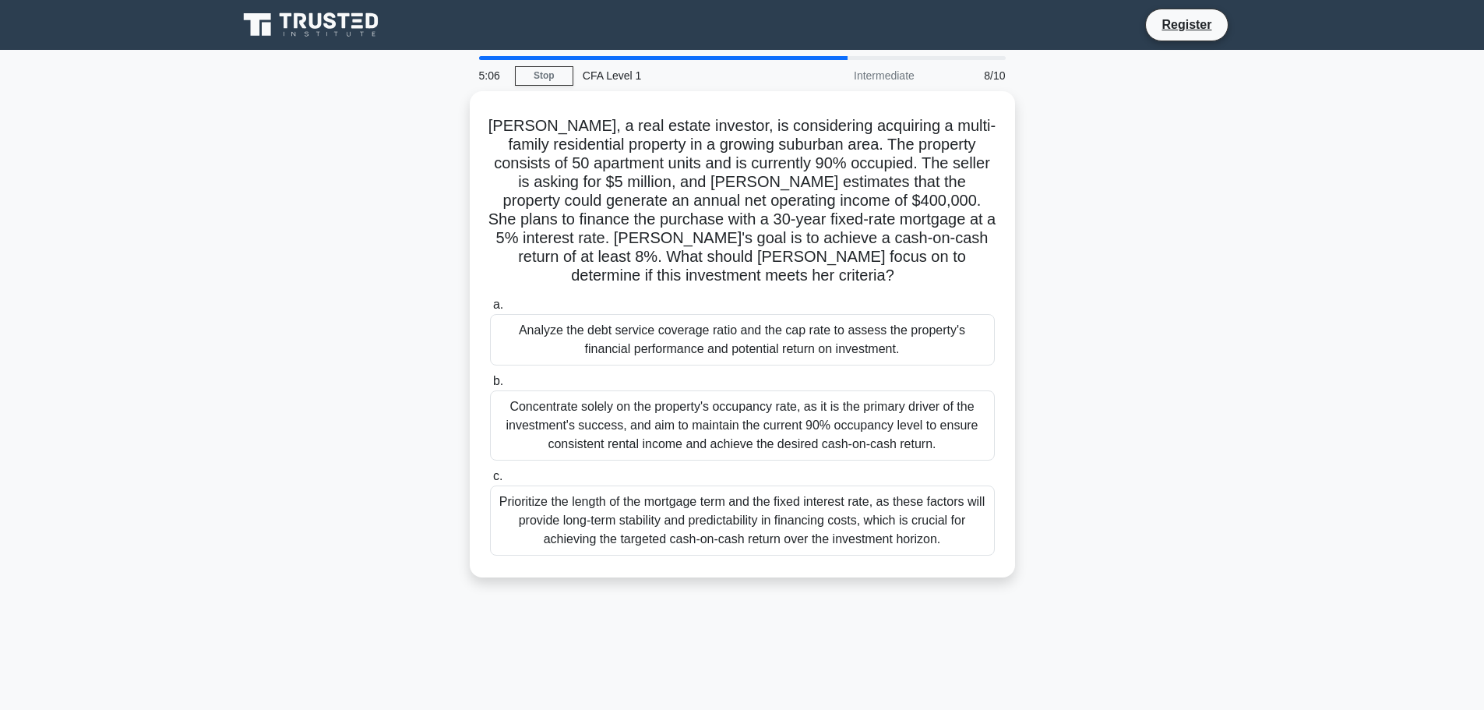
click at [750, 193] on h5 "Caroline, a real estate investor, is considering acquiring a multi-family resid…" at bounding box center [743, 201] width 508 height 170
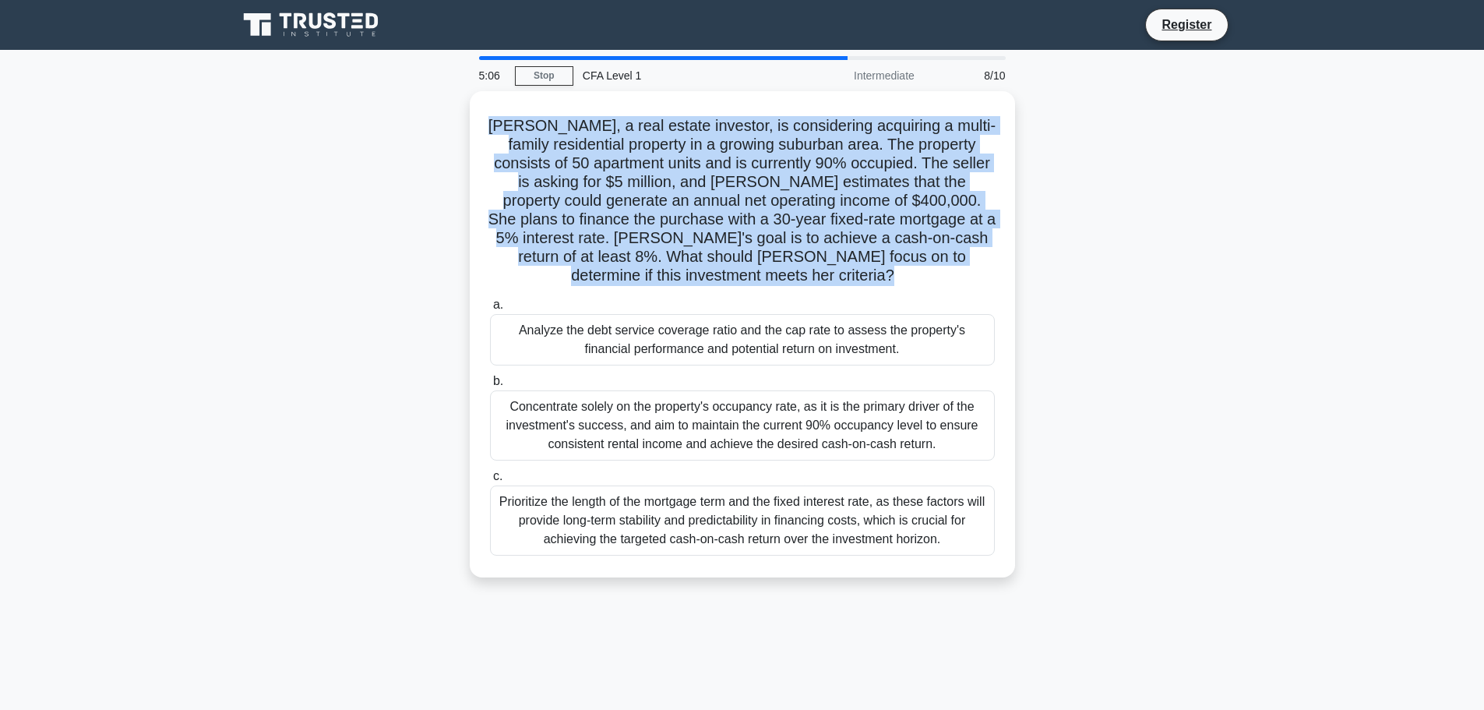
click at [750, 193] on h5 "Caroline, a real estate investor, is considering acquiring a multi-family resid…" at bounding box center [743, 201] width 508 height 170
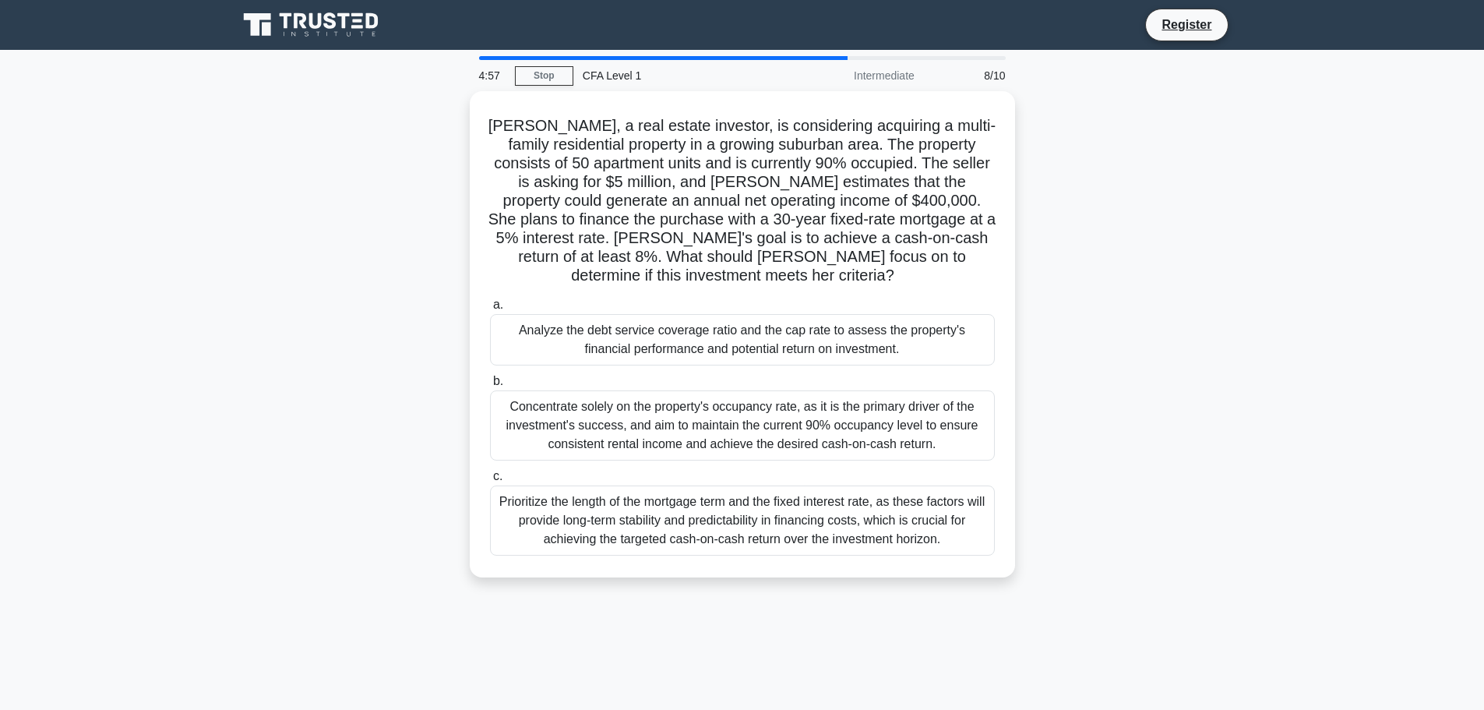
click at [1026, 194] on div "Caroline, a real estate investor, is considering acquiring a multi-family resid…" at bounding box center [742, 343] width 1028 height 505
click at [743, 527] on div "Prioritize the length of the mortgage term and the fixed interest rate, as thes…" at bounding box center [742, 517] width 505 height 70
click at [490, 478] on input "c. Prioritize the length of the mortgage term and the fixed interest rate, as t…" at bounding box center [490, 472] width 0 height 10
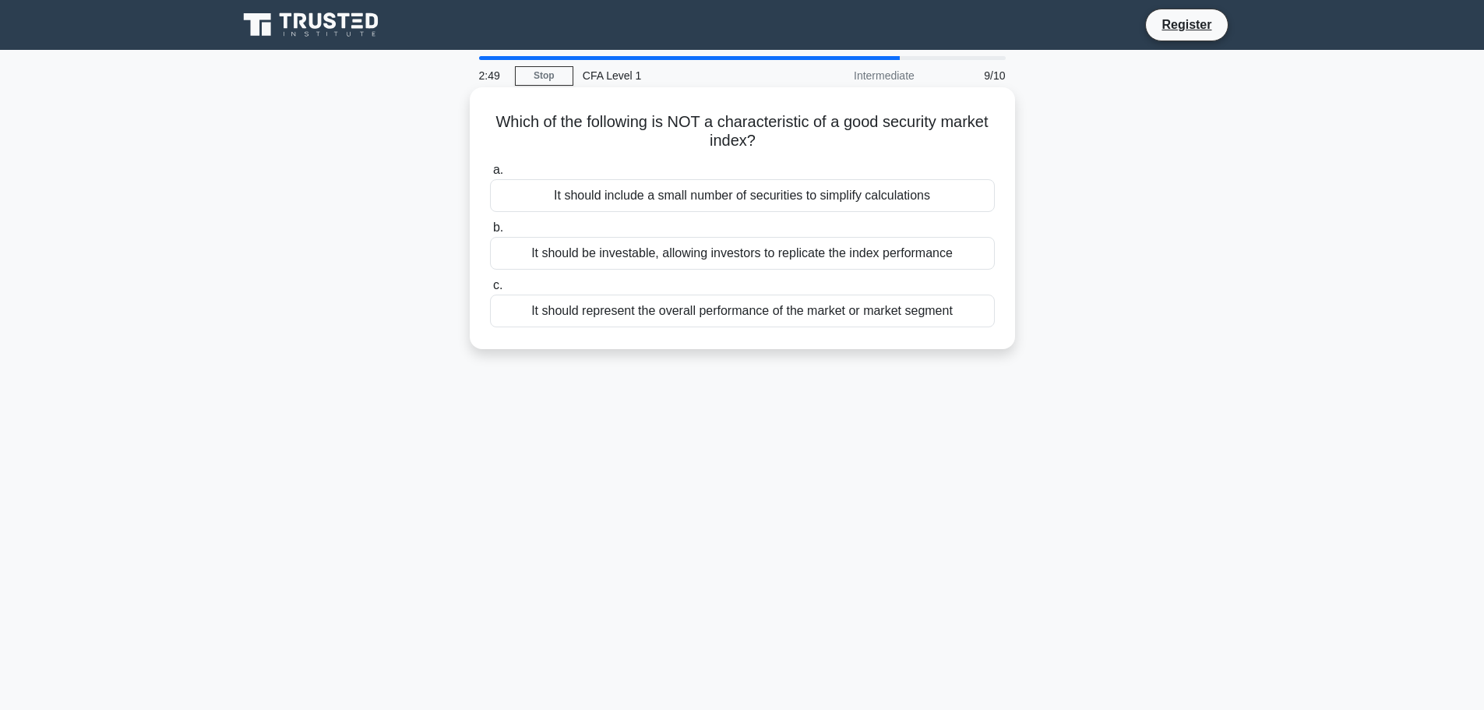
click at [724, 122] on h5 "Which of the following is NOT a characteristic of a good security market index?…" at bounding box center [743, 131] width 508 height 39
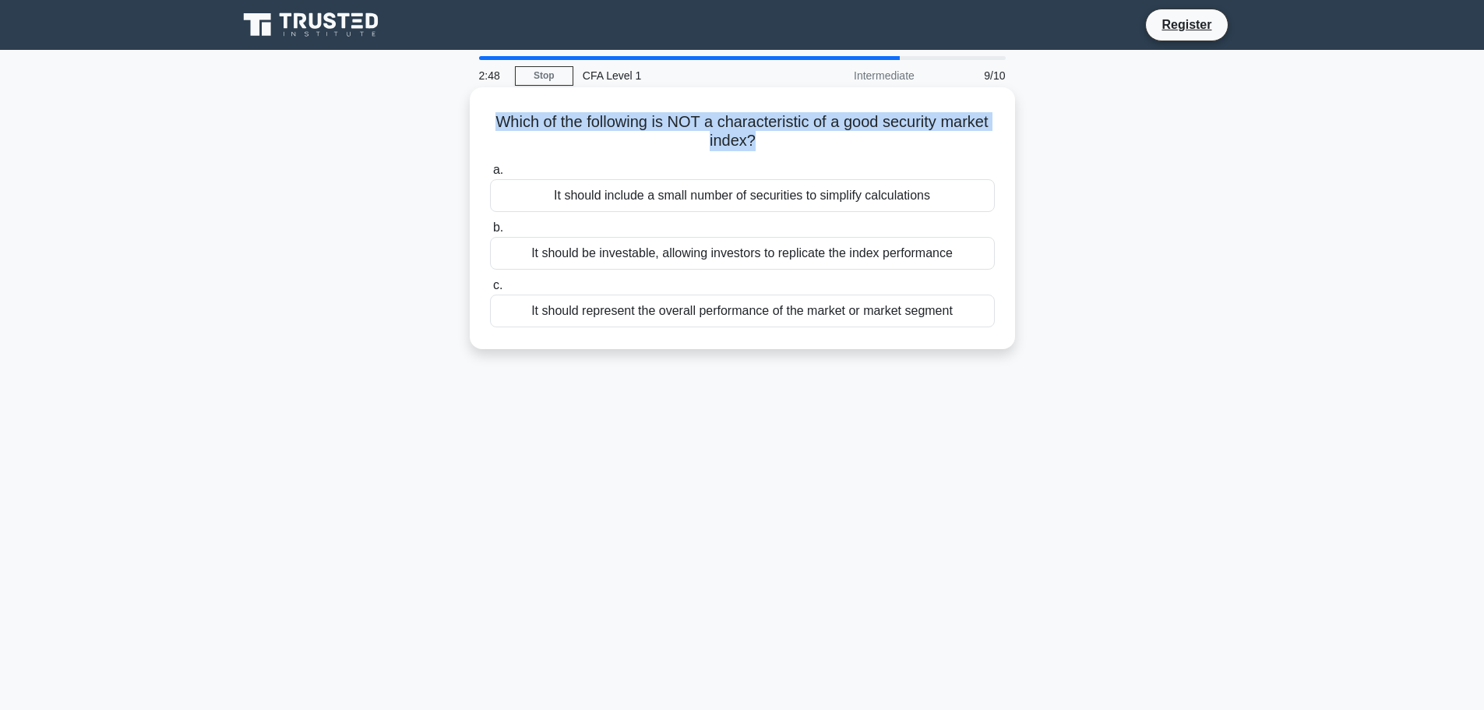
click at [724, 122] on h5 "Which of the following is NOT a characteristic of a good security market index?…" at bounding box center [743, 131] width 508 height 39
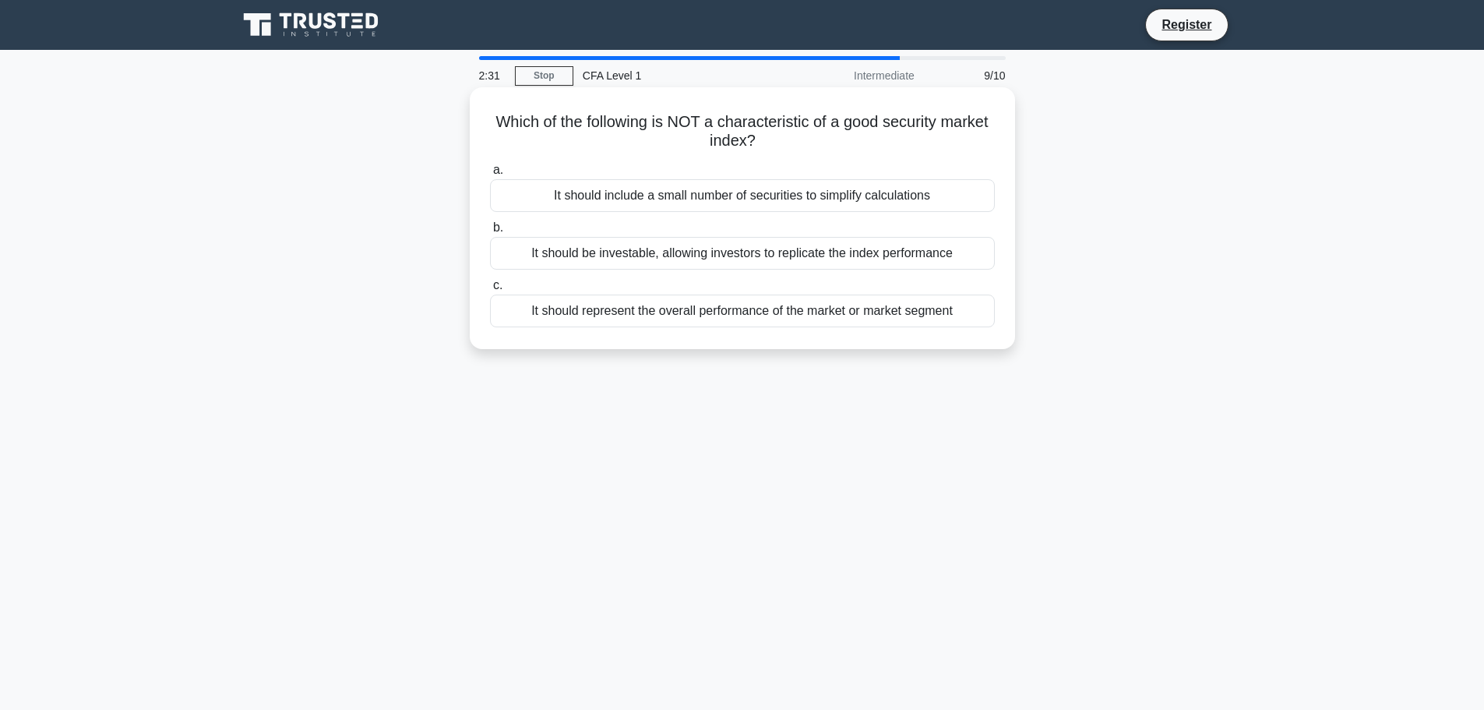
click at [724, 122] on h5 "Which of the following is NOT a characteristic of a good security market index?…" at bounding box center [743, 131] width 508 height 39
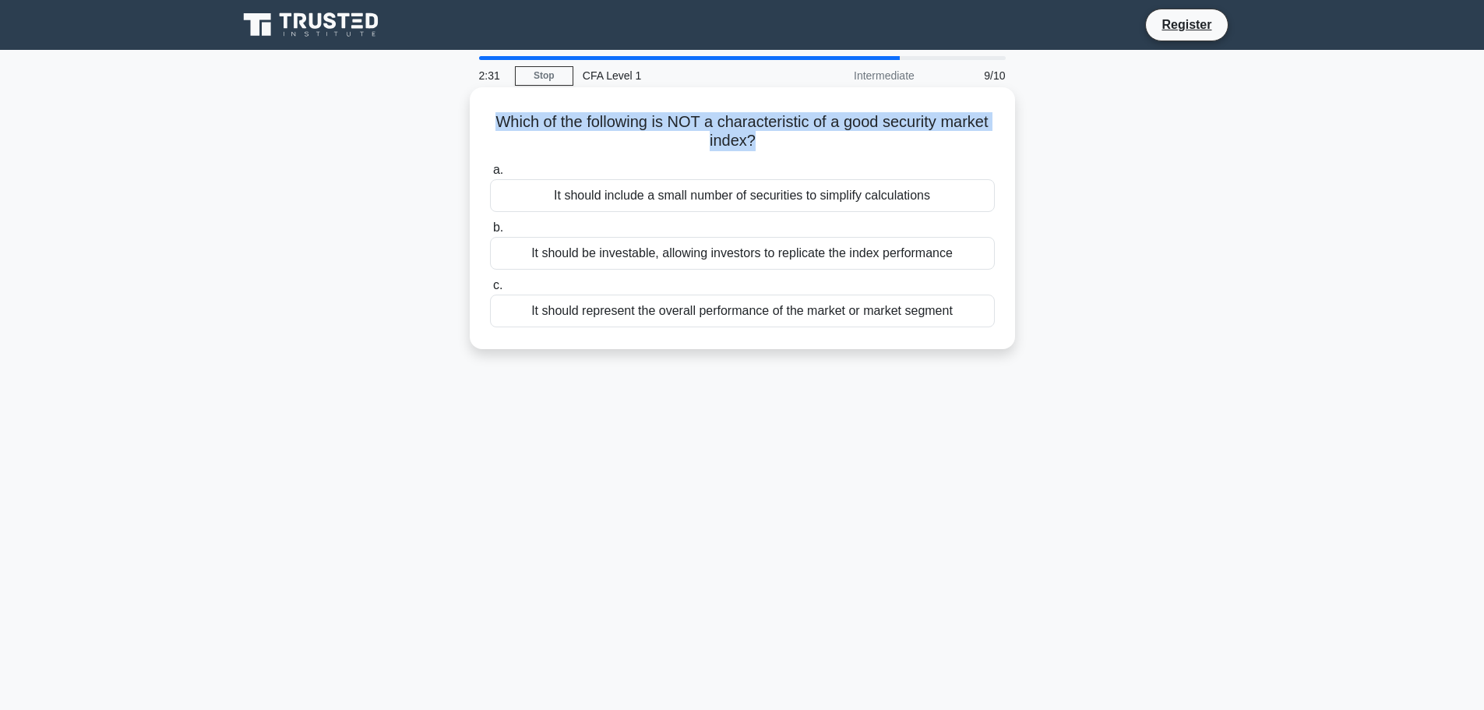
click at [724, 122] on h5 "Which of the following is NOT a characteristic of a good security market index?…" at bounding box center [743, 131] width 508 height 39
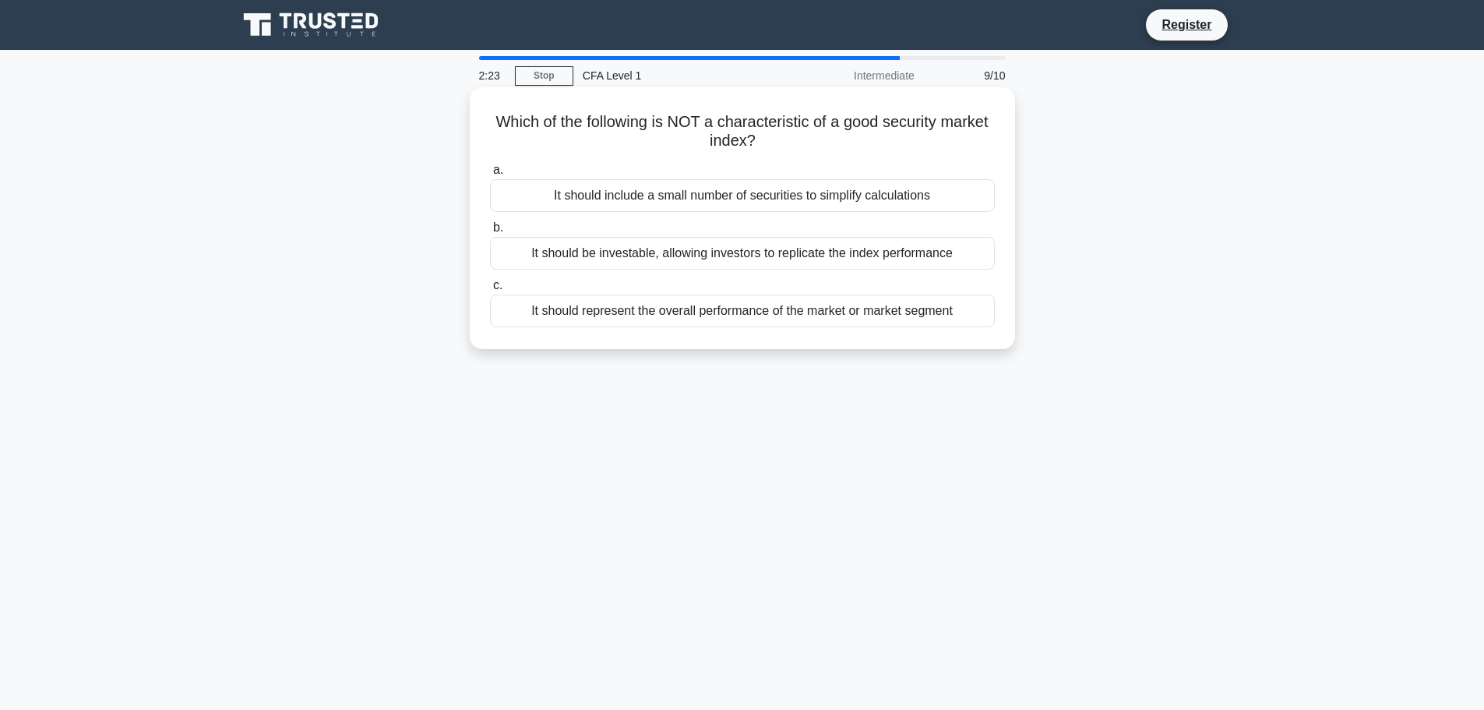
click at [739, 185] on div "It should include a small number of securities to simplify calculations" at bounding box center [742, 195] width 505 height 33
click at [490, 175] on input "a. It should include a small number of securities to simplify calculations" at bounding box center [490, 170] width 0 height 10
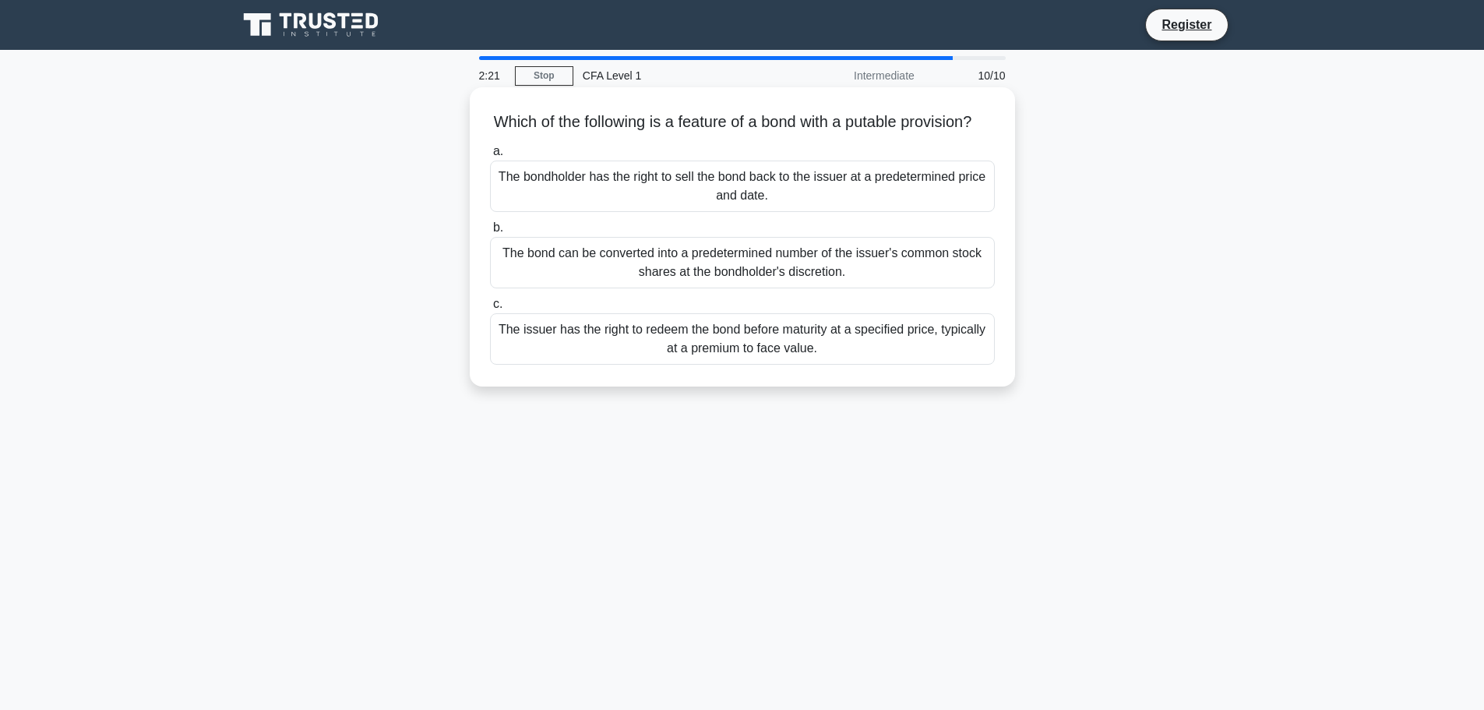
click at [736, 129] on h5 "Which of the following is a feature of a bond with a putable provision? .spinne…" at bounding box center [743, 122] width 508 height 20
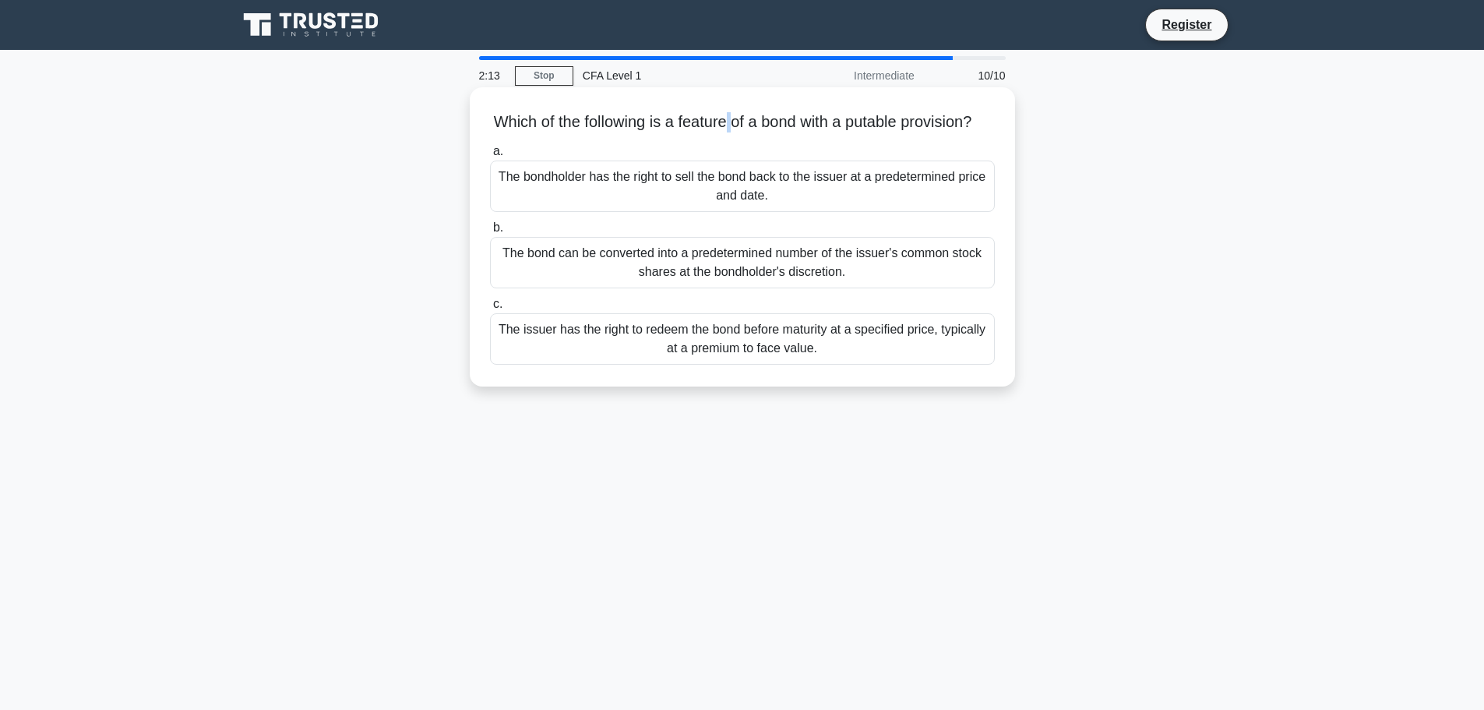
click at [736, 129] on h5 "Which of the following is a feature of a bond with a putable provision? .spinne…" at bounding box center [743, 122] width 508 height 20
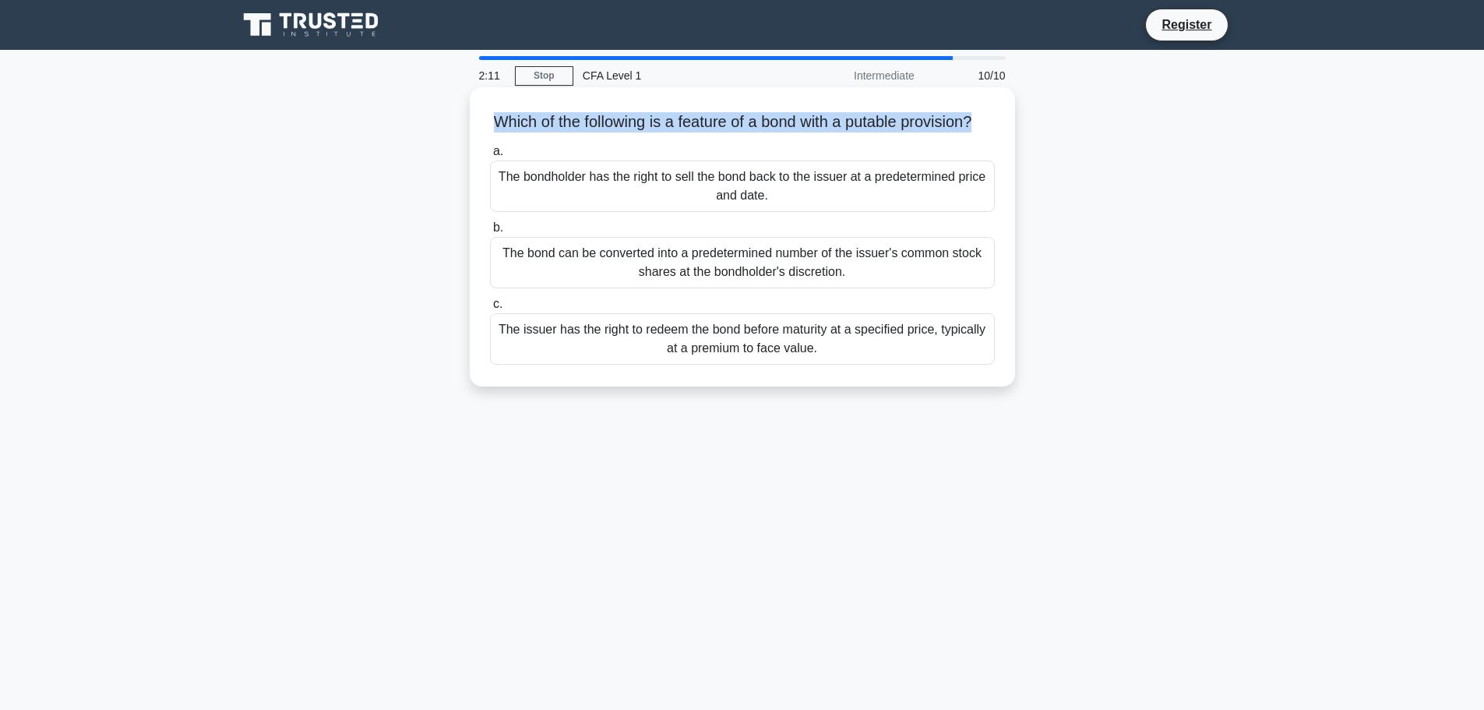
click at [736, 129] on h5 "Which of the following is a feature of a bond with a putable provision? .spinne…" at bounding box center [743, 122] width 508 height 20
click at [711, 159] on div "a. The bondholder has the right to sell the bond back to the issuer at a predet…" at bounding box center [743, 253] width 524 height 229
click at [781, 210] on div "The bondholder has the right to sell the bond back to the issuer at a predeterm…" at bounding box center [742, 186] width 505 height 51
click at [490, 157] on input "a. The bondholder has the right to sell the bond back to the issuer at a predet…" at bounding box center [490, 151] width 0 height 10
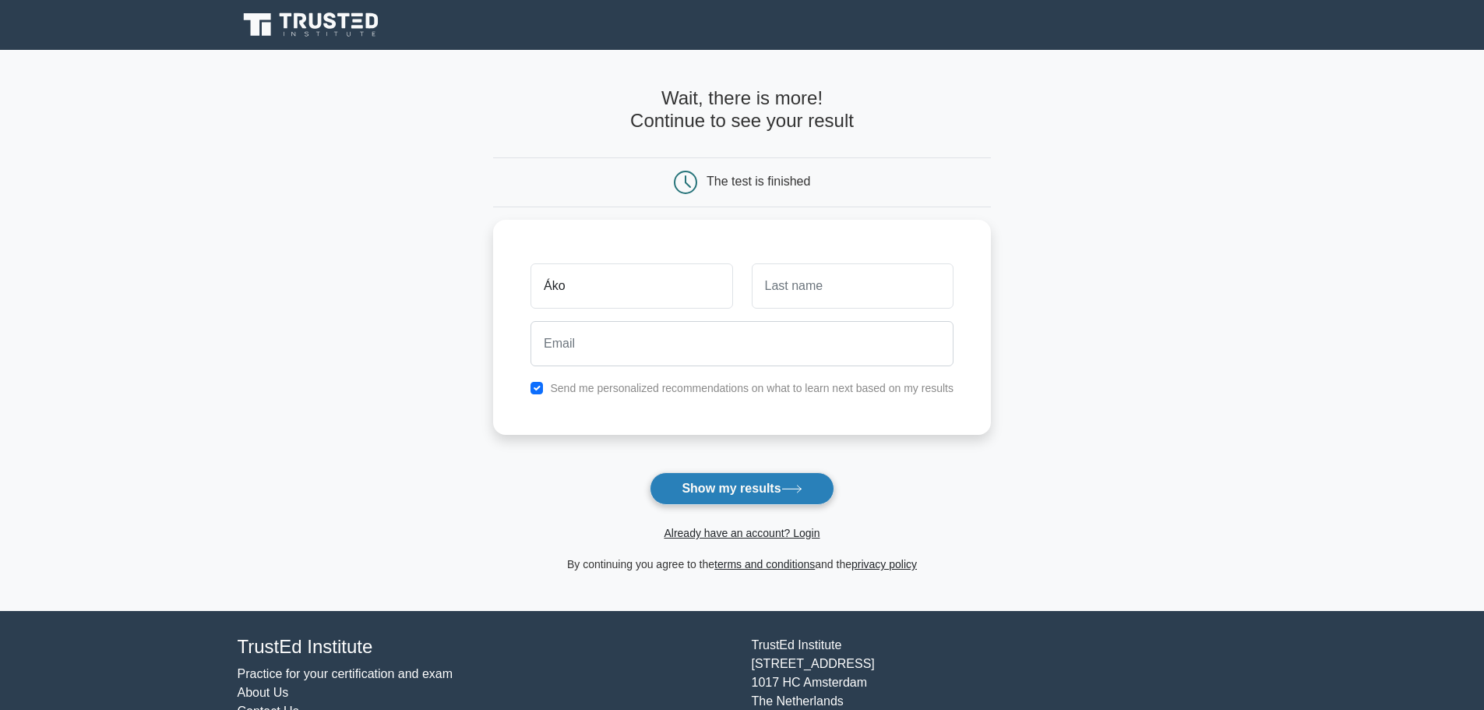
type input "Ákos"
